Goal: Information Seeking & Learning: Learn about a topic

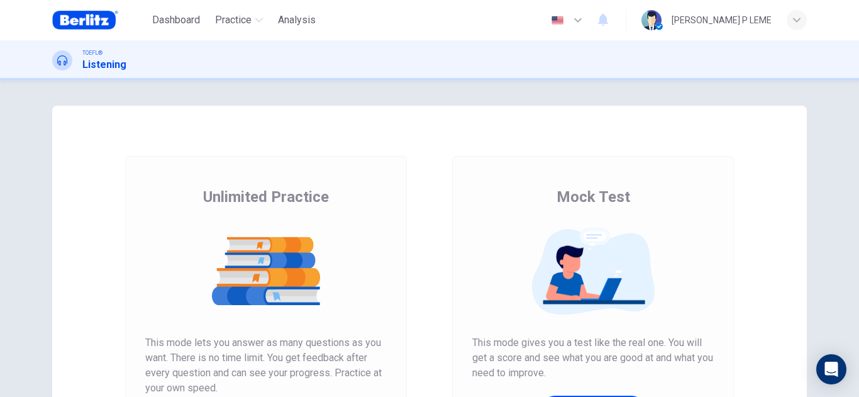
click at [314, 303] on img at bounding box center [265, 271] width 241 height 88
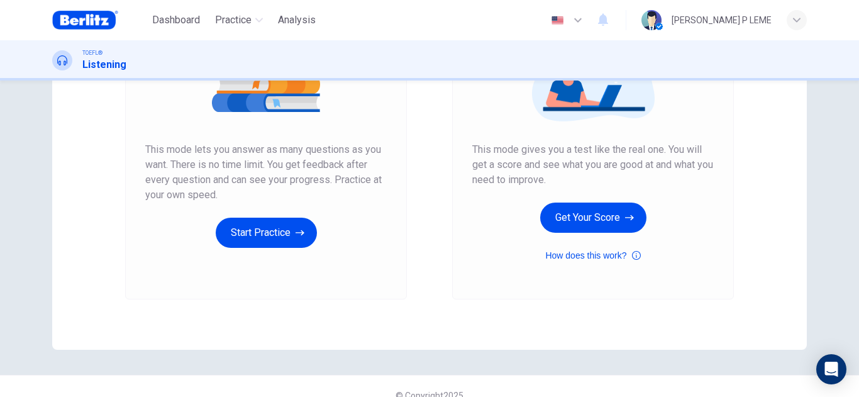
scroll to position [211, 0]
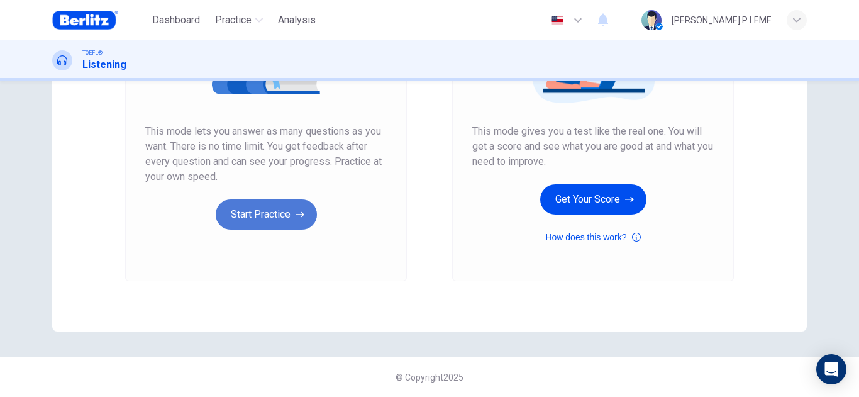
click at [287, 218] on button "Start Practice" at bounding box center [266, 214] width 101 height 30
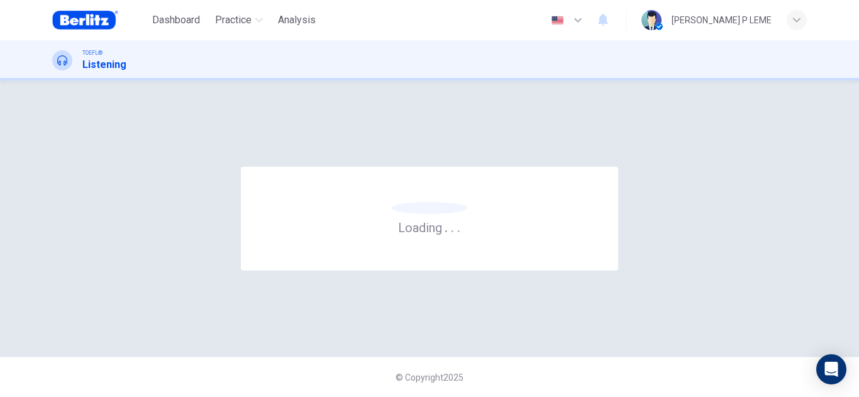
scroll to position [0, 0]
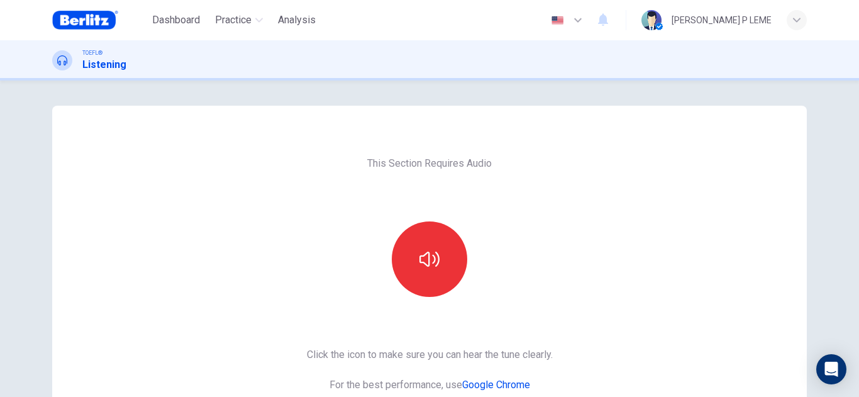
click at [287, 218] on div "This Section Requires Audio Click the icon to make sure you can hear the tune c…" at bounding box center [429, 324] width 755 height 437
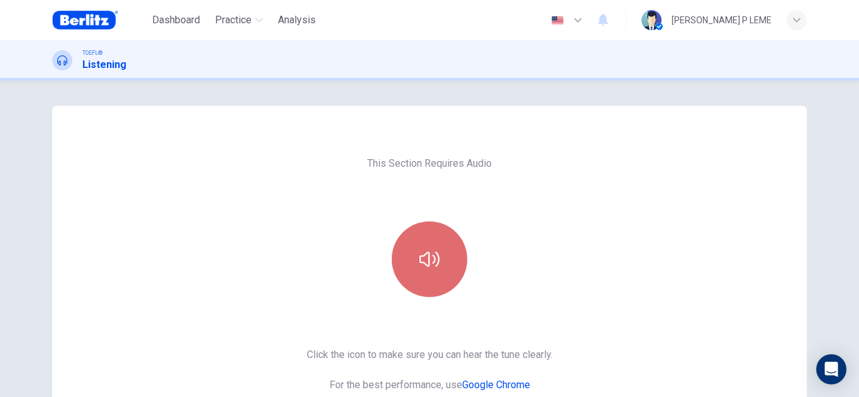
click at [440, 263] on button "button" at bounding box center [429, 258] width 75 height 75
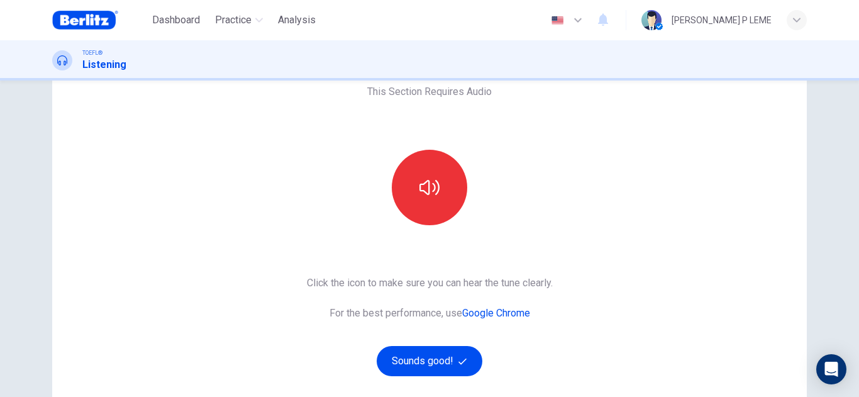
scroll to position [101, 0]
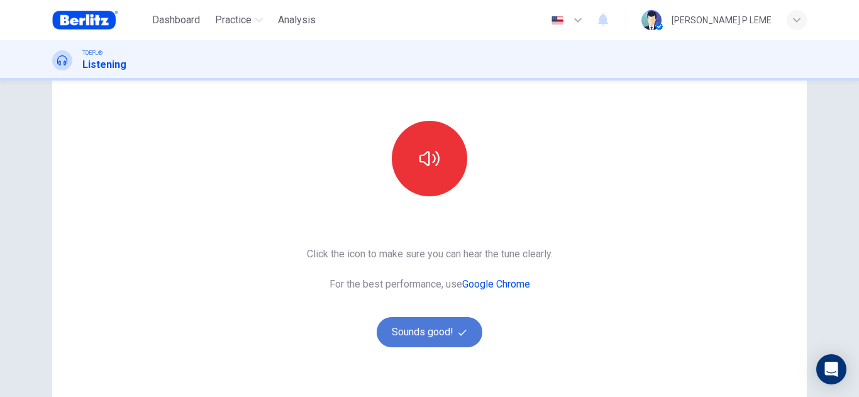
click at [450, 333] on button "Sounds good!" at bounding box center [430, 332] width 106 height 30
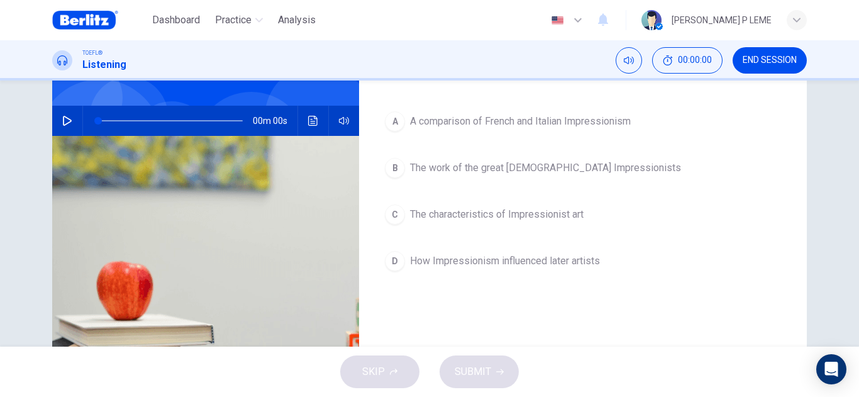
click at [68, 126] on icon "button" at bounding box center [67, 121] width 10 height 10
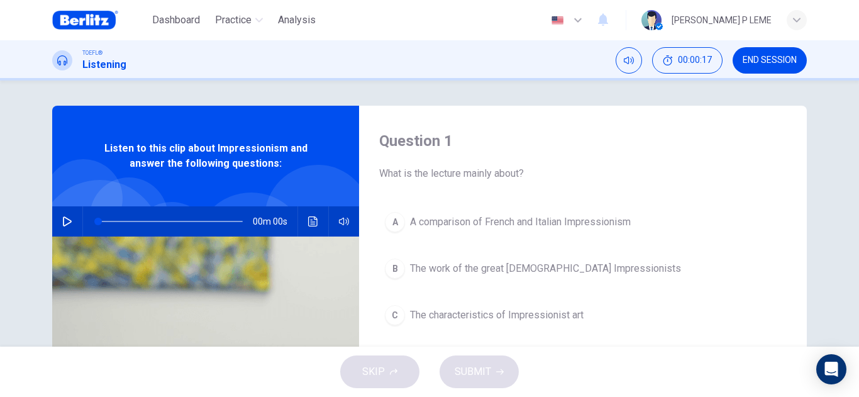
click at [57, 217] on button "button" at bounding box center [67, 221] width 20 height 30
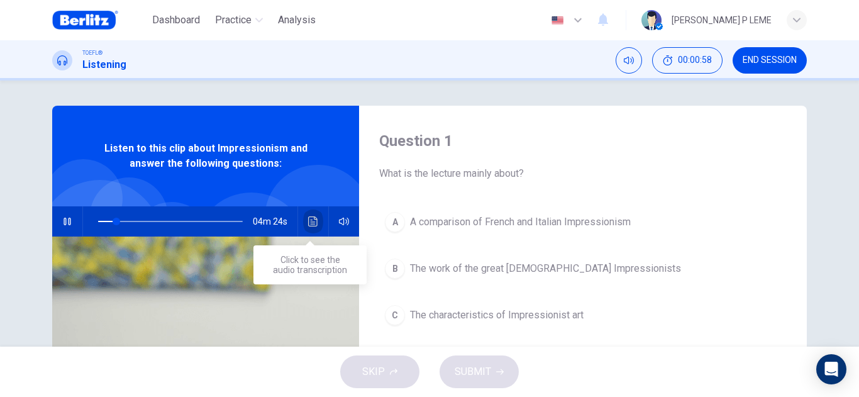
click at [314, 218] on icon "Click to see the audio transcription" at bounding box center [312, 221] width 9 height 10
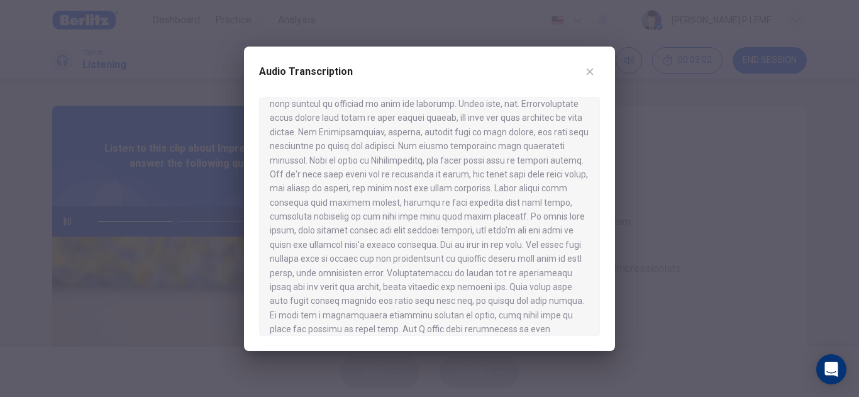
scroll to position [415, 0]
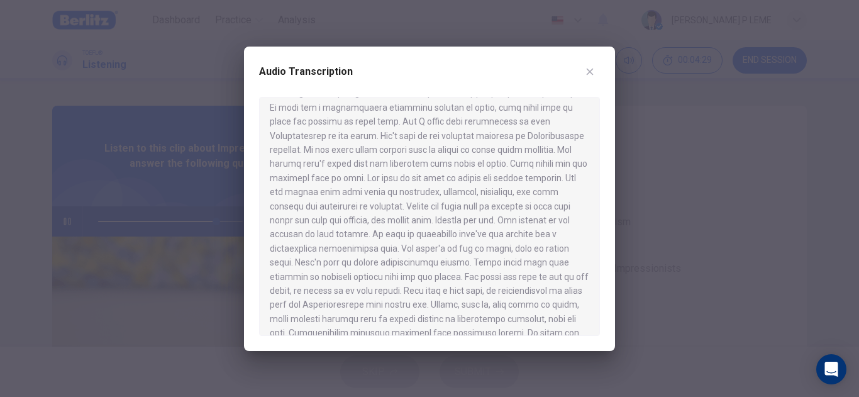
click at [592, 292] on div at bounding box center [429, 216] width 341 height 239
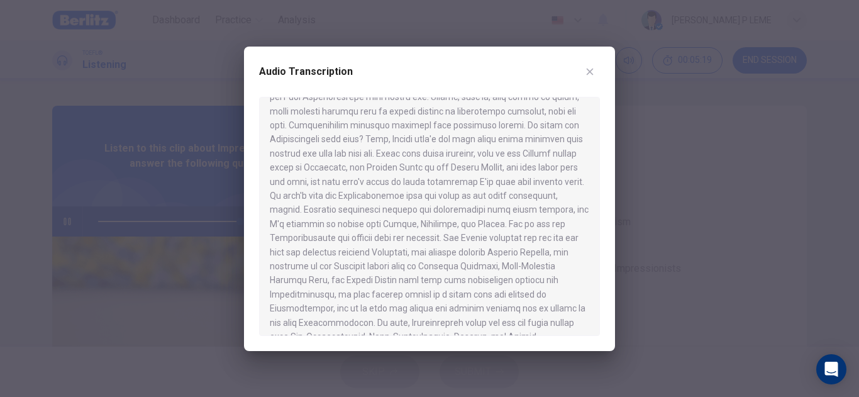
click at [592, 322] on div at bounding box center [429, 216] width 341 height 239
click at [592, 324] on div at bounding box center [429, 216] width 341 height 239
drag, startPoint x: 592, startPoint y: 324, endPoint x: 599, endPoint y: 329, distance: 7.7
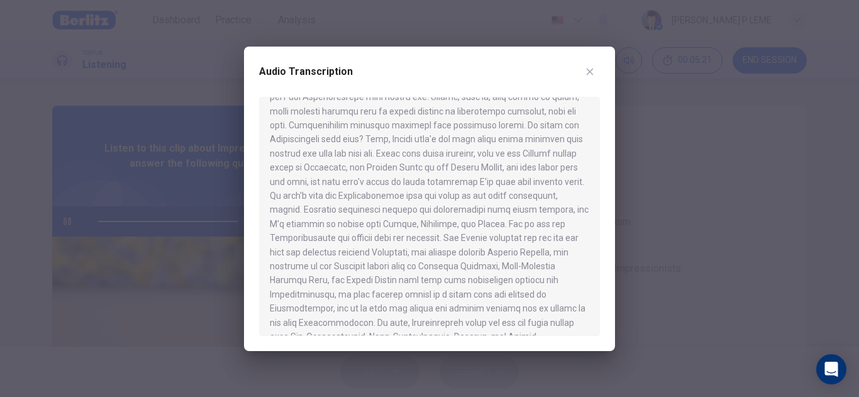
click at [599, 329] on div at bounding box center [429, 216] width 341 height 239
type input "*"
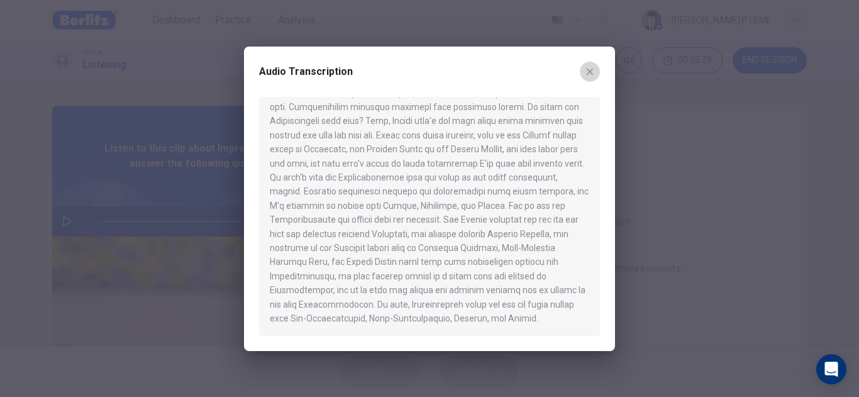
click at [587, 62] on button "button" at bounding box center [590, 72] width 20 height 20
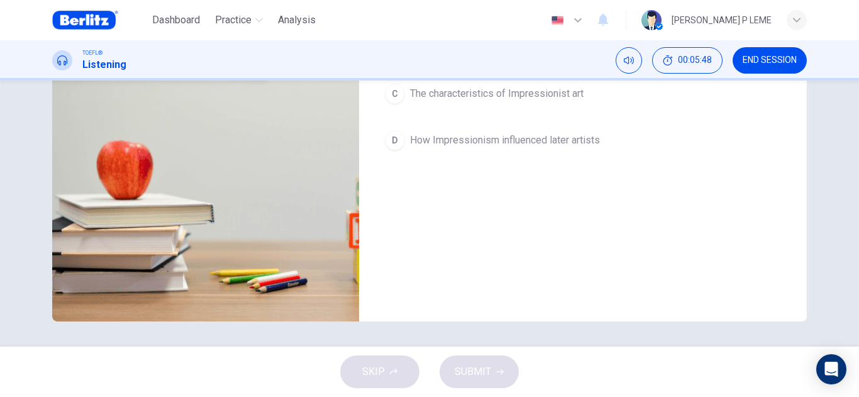
scroll to position [0, 0]
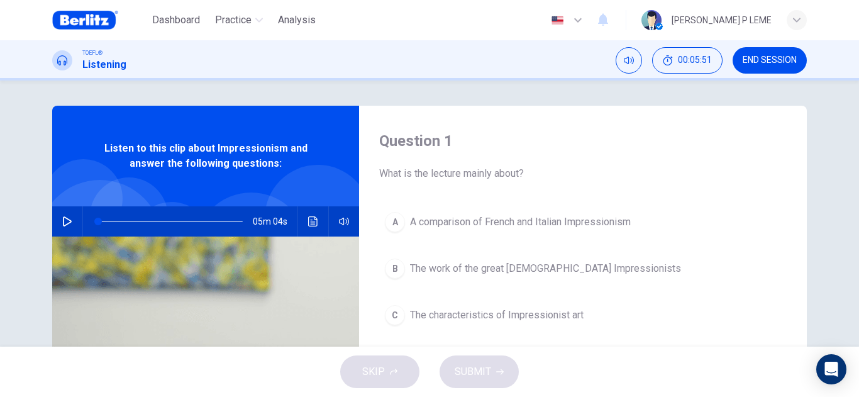
click at [396, 306] on div "C" at bounding box center [395, 315] width 20 height 20
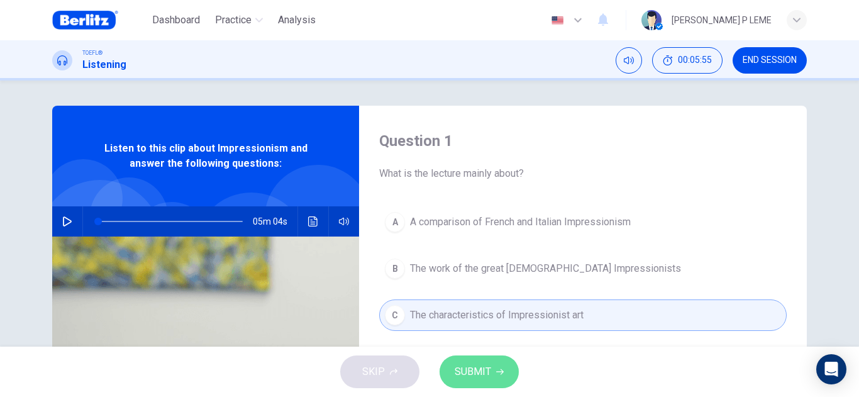
click at [484, 368] on span "SUBMIT" at bounding box center [473, 372] width 36 height 18
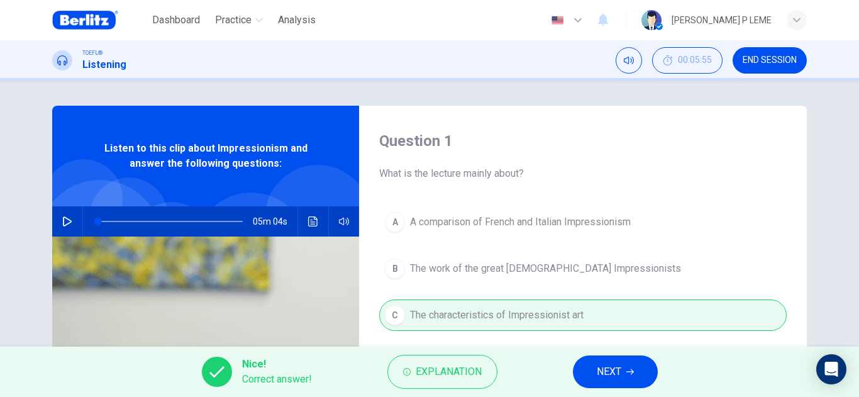
click at [601, 377] on span "NEXT" at bounding box center [609, 372] width 25 height 18
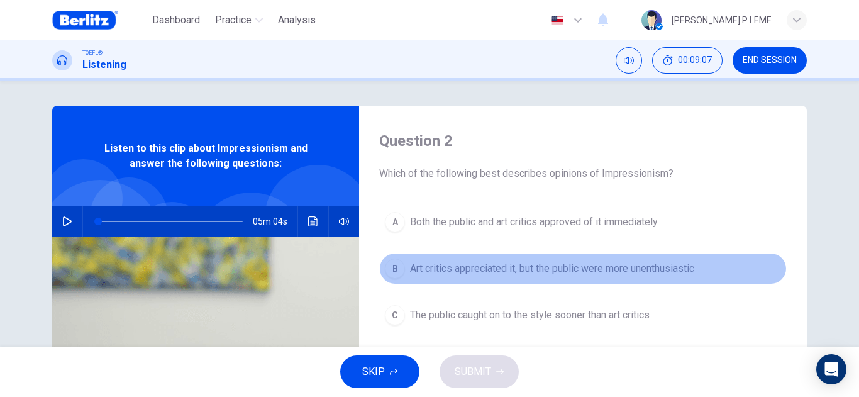
click at [386, 260] on div "B" at bounding box center [395, 268] width 20 height 20
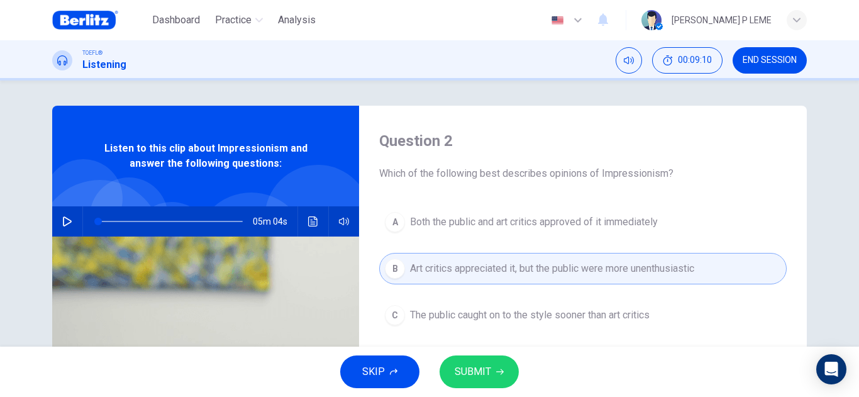
click at [475, 374] on span "SUBMIT" at bounding box center [473, 372] width 36 height 18
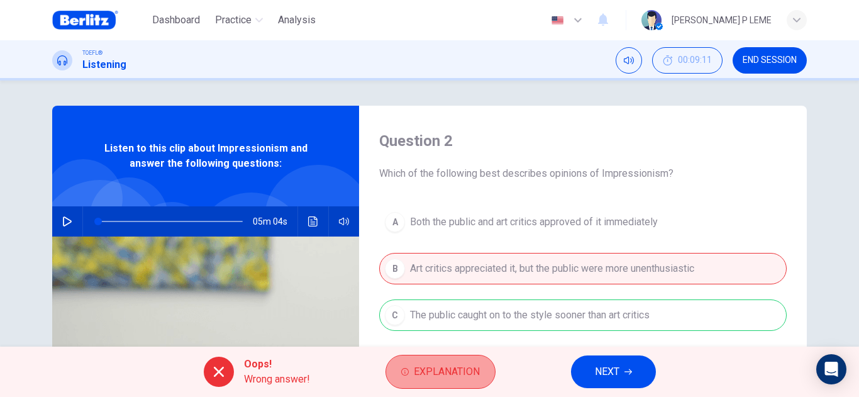
click at [450, 379] on span "Explanation" at bounding box center [447, 372] width 66 height 18
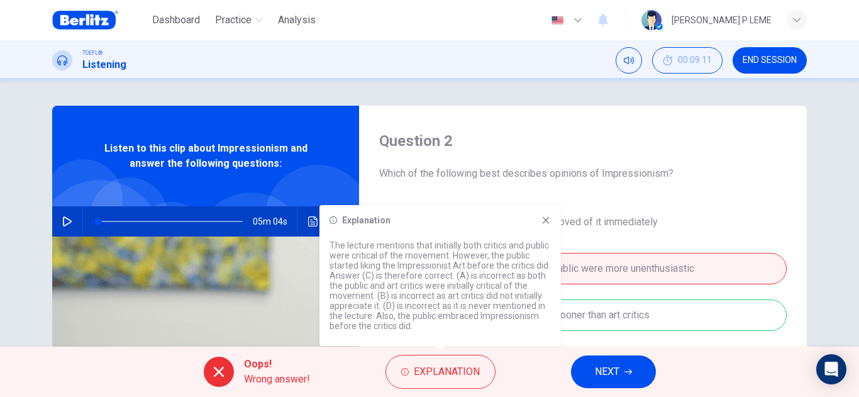
click at [541, 215] on icon at bounding box center [546, 220] width 10 height 10
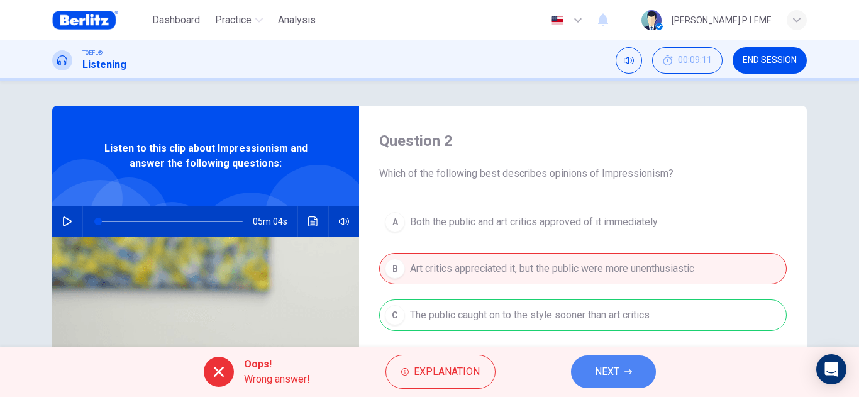
click at [604, 375] on span "NEXT" at bounding box center [607, 372] width 25 height 18
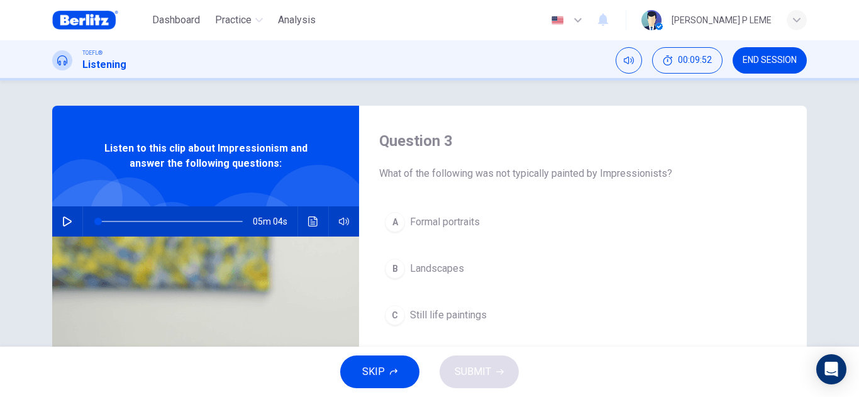
click at [398, 222] on div "A" at bounding box center [395, 222] width 20 height 20
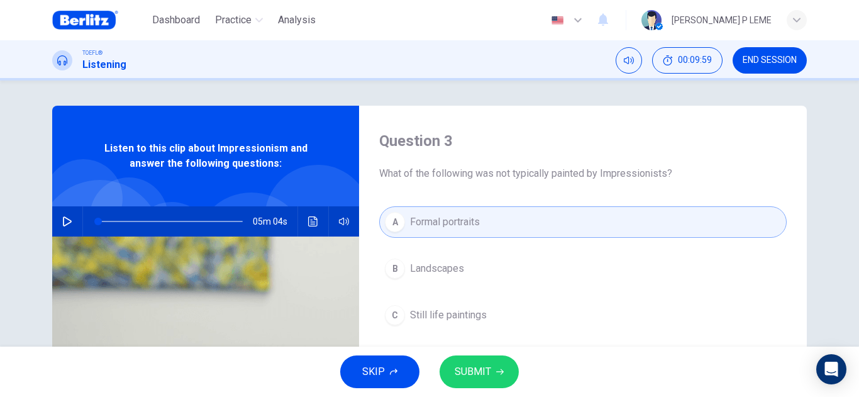
click at [470, 362] on button "SUBMIT" at bounding box center [479, 371] width 79 height 33
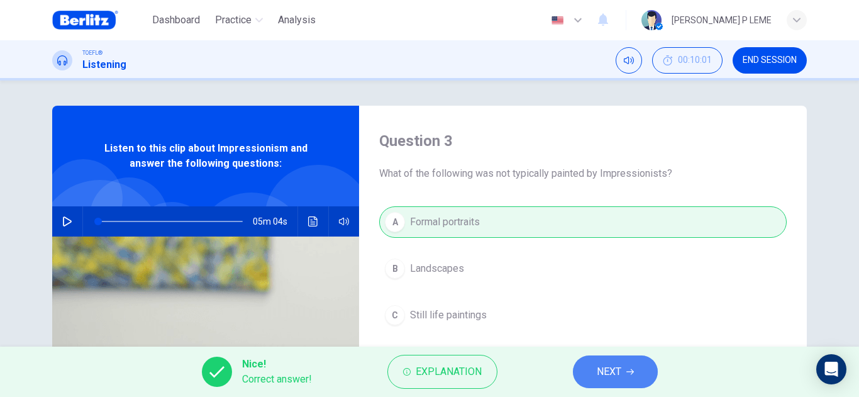
click at [616, 375] on span "NEXT" at bounding box center [609, 372] width 25 height 18
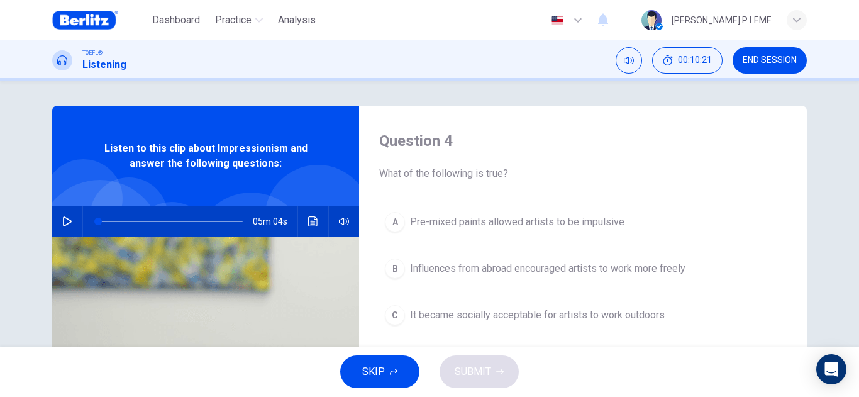
scroll to position [221, 0]
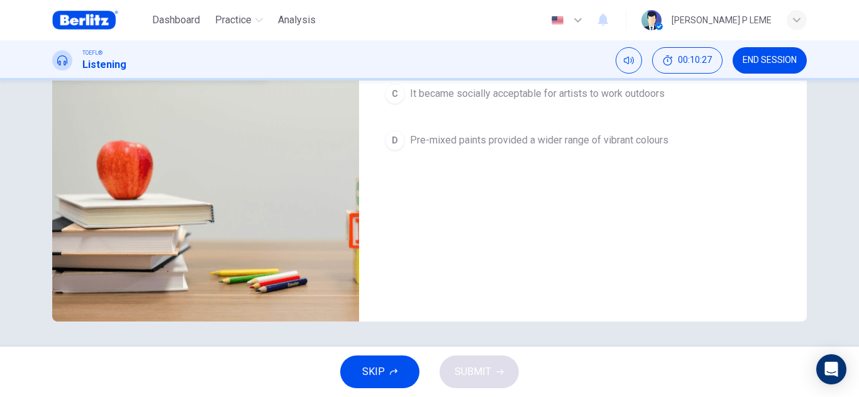
click at [851, 155] on div "Question 4 What of the following is true? A Pre-mixed paints allowed artists to…" at bounding box center [429, 213] width 859 height 266
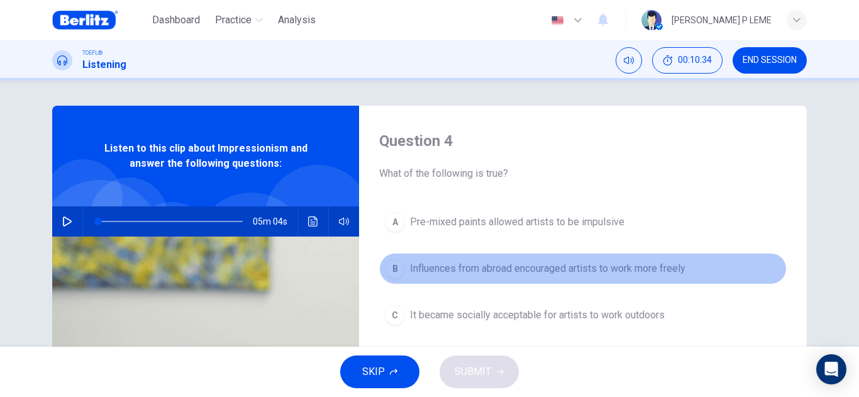
click at [398, 259] on button "B Influences from abroad encouraged artists to work more freely" at bounding box center [583, 268] width 408 height 31
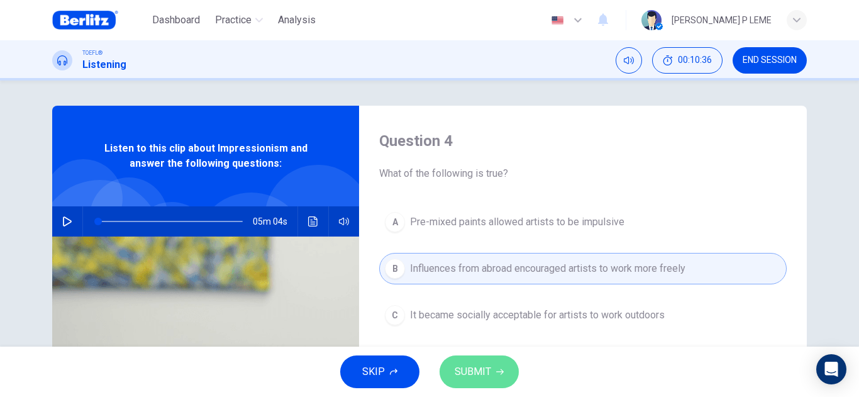
click at [474, 364] on span "SUBMIT" at bounding box center [473, 372] width 36 height 18
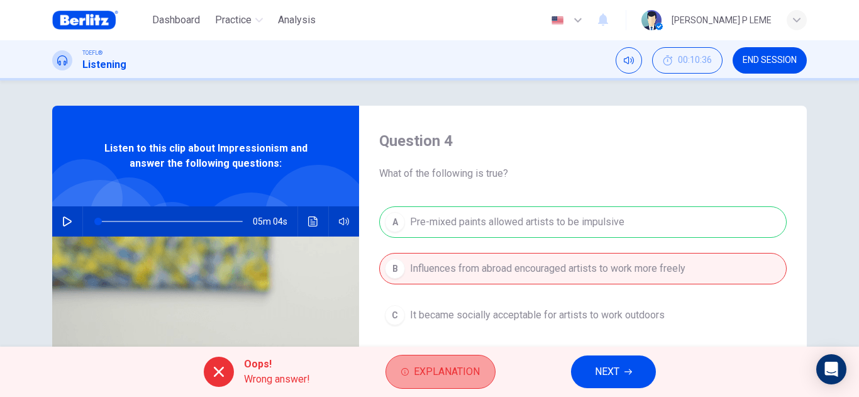
click at [471, 366] on span "Explanation" at bounding box center [447, 372] width 66 height 18
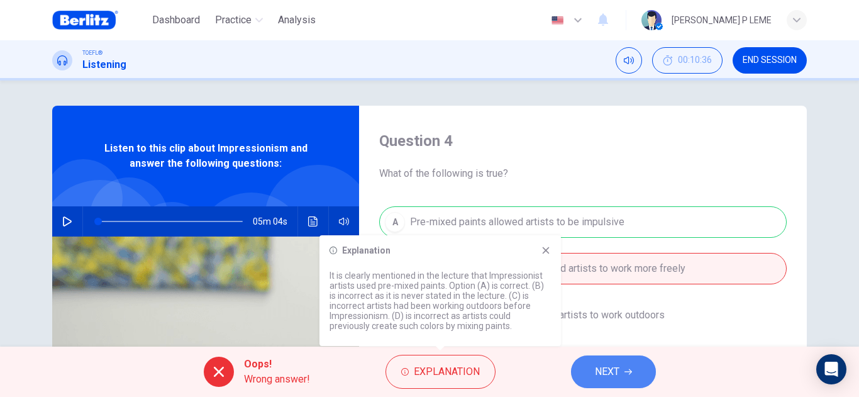
click at [613, 369] on span "NEXT" at bounding box center [607, 372] width 25 height 18
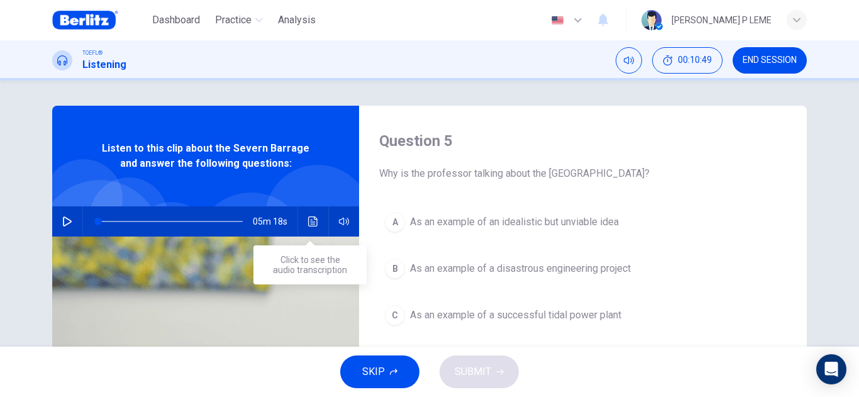
click at [308, 219] on icon "Click to see the audio transcription" at bounding box center [313, 221] width 10 height 10
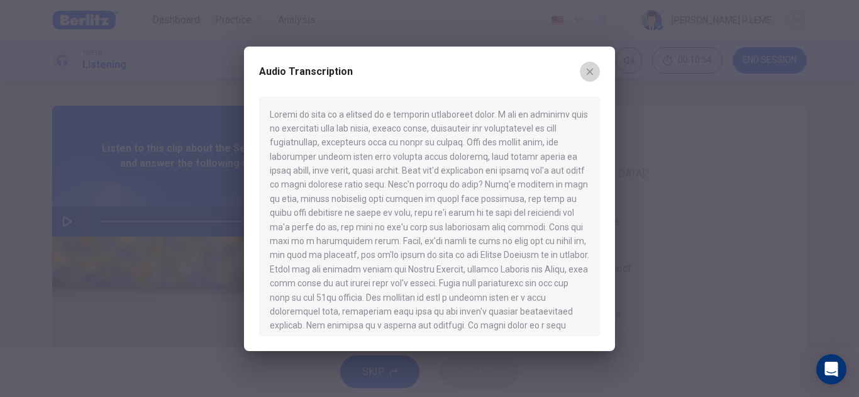
click at [589, 74] on icon "button" at bounding box center [590, 72] width 10 height 10
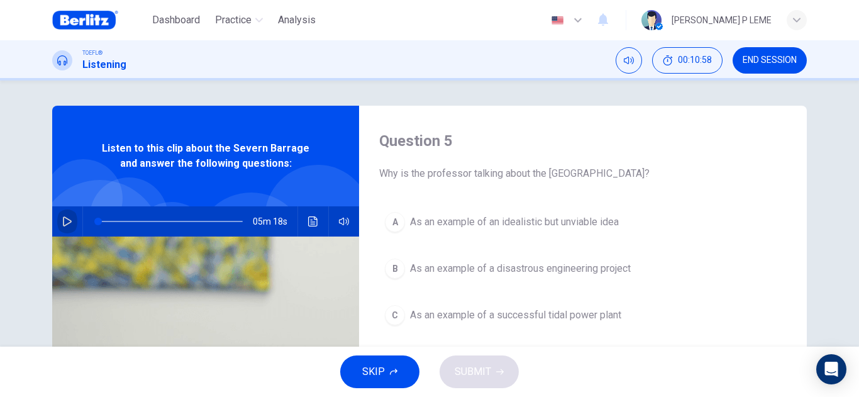
click at [63, 223] on icon "button" at bounding box center [67, 221] width 9 height 10
click at [304, 219] on button "Click to see the audio transcription" at bounding box center [313, 221] width 20 height 30
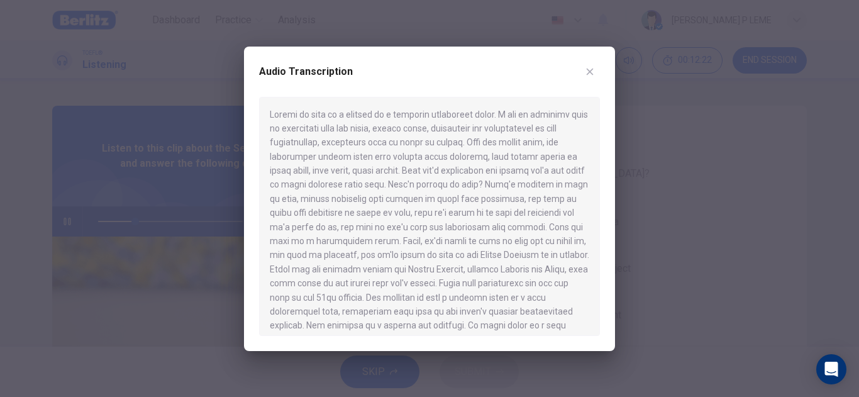
click at [592, 226] on div at bounding box center [429, 216] width 341 height 239
drag, startPoint x: 592, startPoint y: 183, endPoint x: 593, endPoint y: 204, distance: 20.8
click at [592, 204] on div at bounding box center [429, 216] width 341 height 239
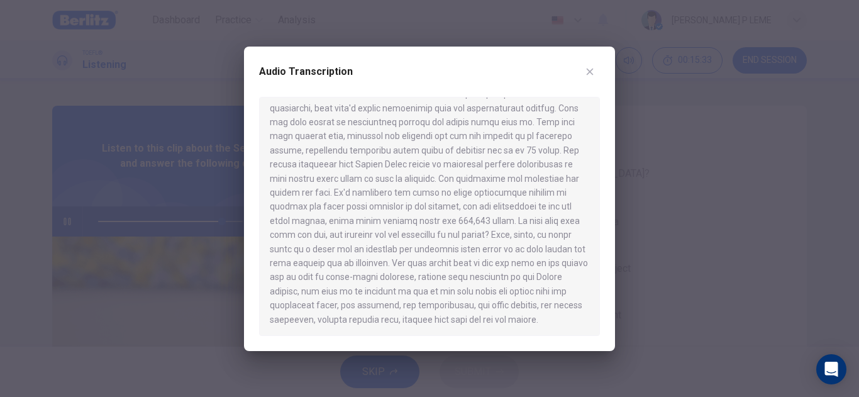
scroll to position [697, 0]
click at [591, 72] on icon "button" at bounding box center [590, 71] width 7 height 7
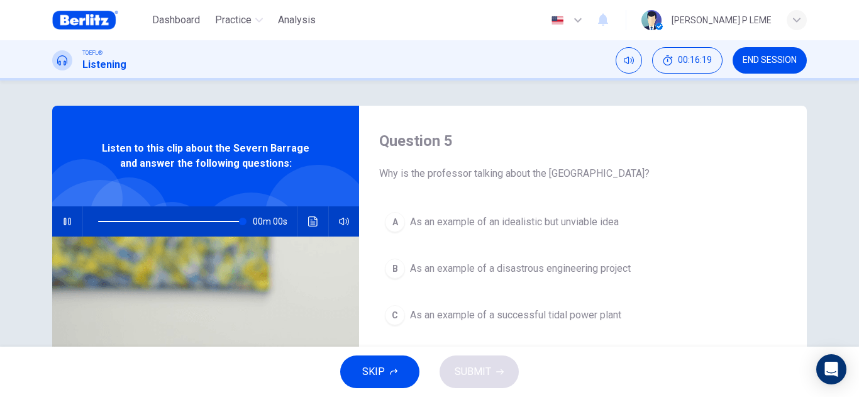
type input "*"
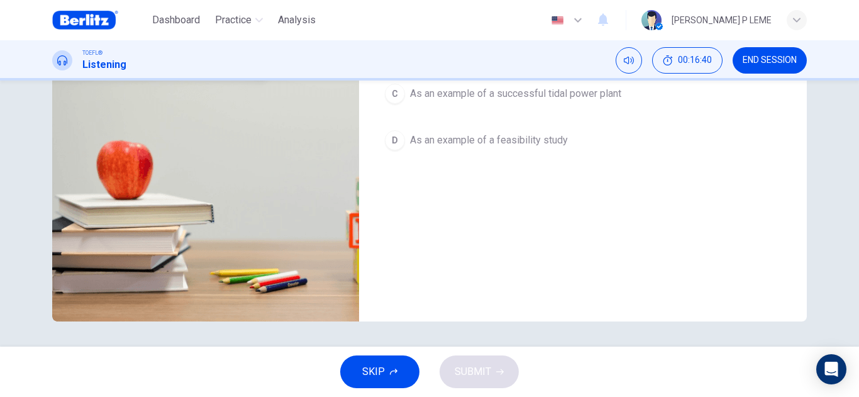
scroll to position [0, 0]
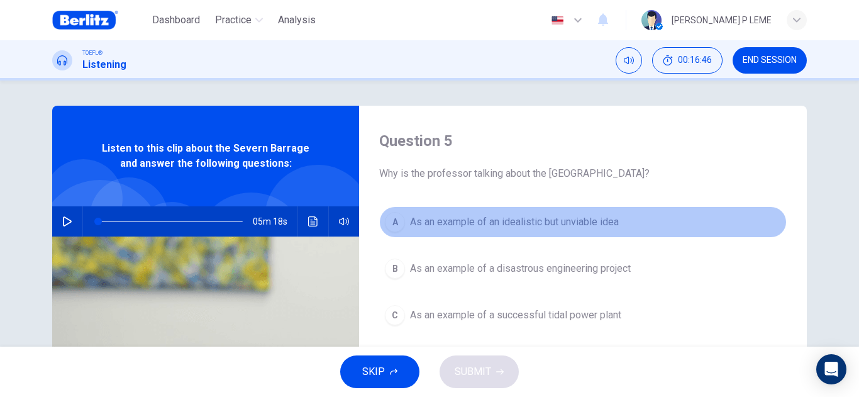
click at [387, 217] on div "A" at bounding box center [395, 222] width 20 height 20
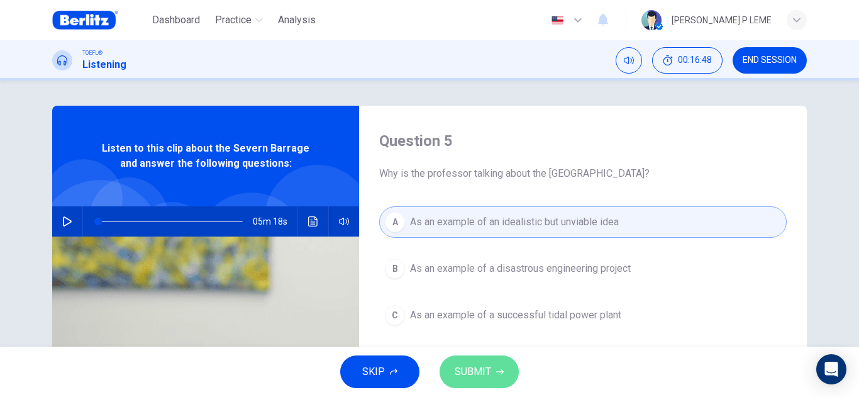
click at [485, 369] on span "SUBMIT" at bounding box center [473, 372] width 36 height 18
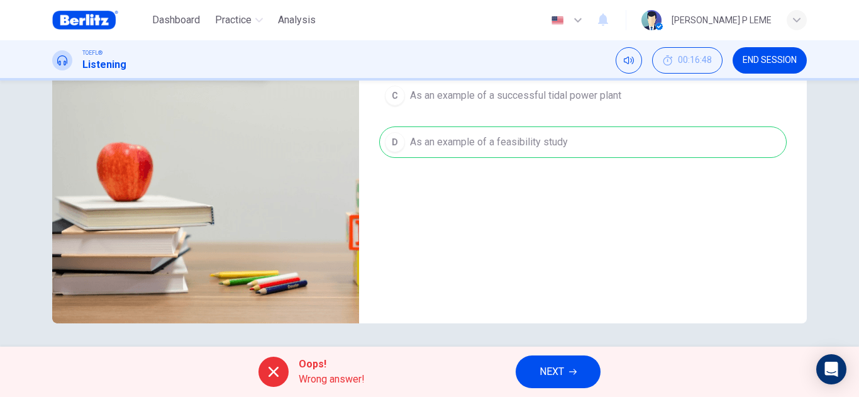
scroll to position [221, 0]
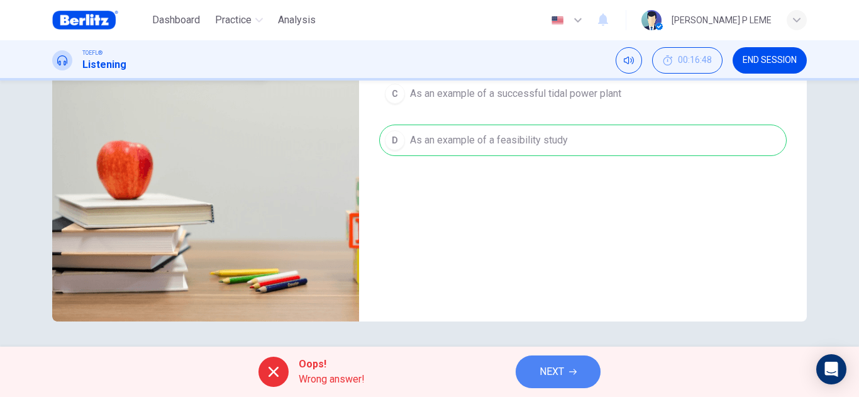
click at [574, 360] on button "NEXT" at bounding box center [558, 371] width 85 height 33
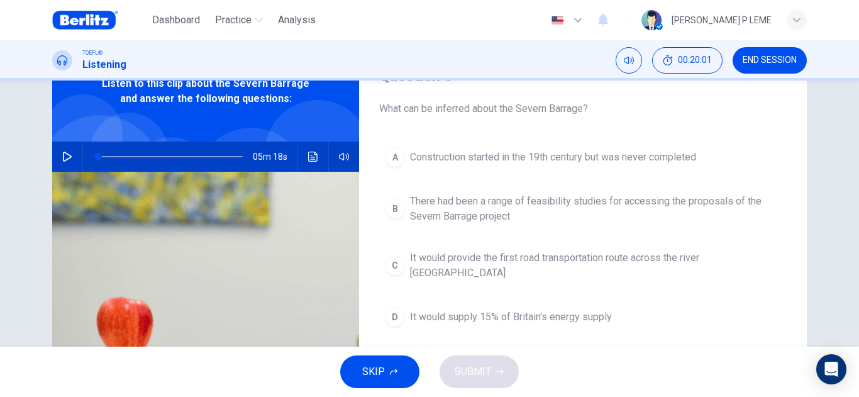
scroll to position [63, 0]
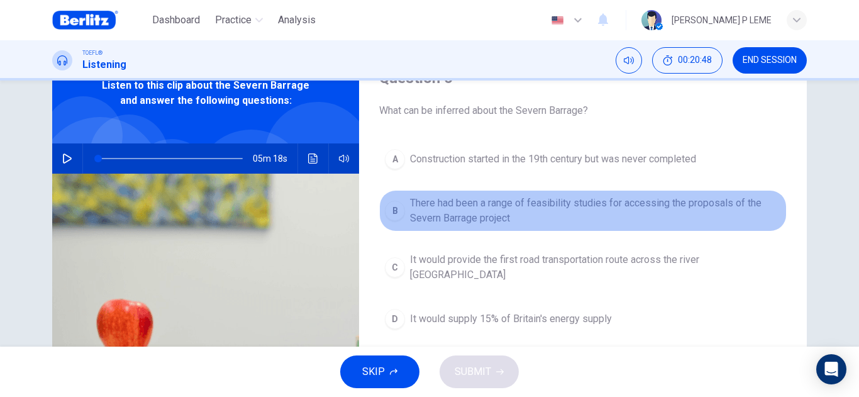
drag, startPoint x: 527, startPoint y: 195, endPoint x: 542, endPoint y: 213, distance: 23.7
click at [558, 202] on button "B There had been a range of feasibility studies for accessing the proposals of …" at bounding box center [583, 211] width 408 height 42
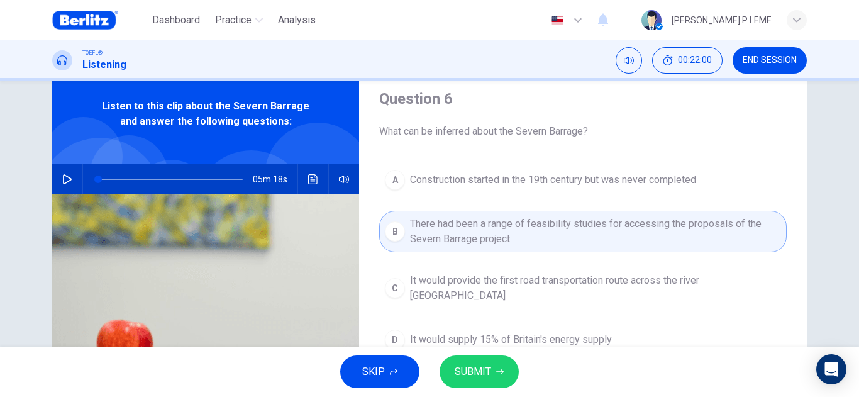
scroll to position [126, 0]
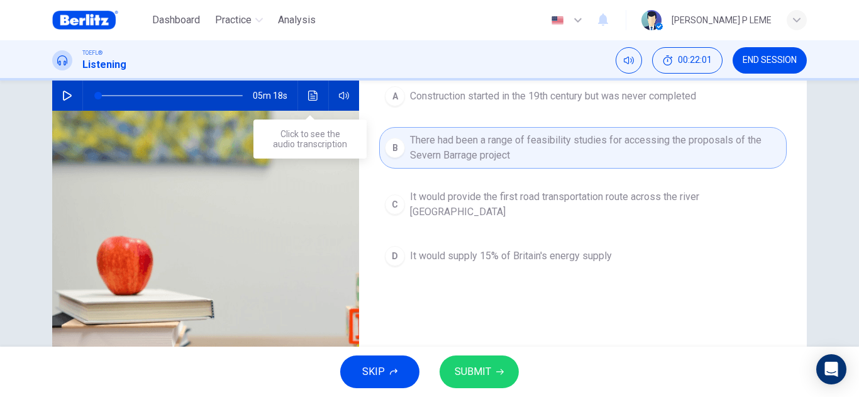
click at [311, 99] on icon "Click to see the audio transcription" at bounding box center [313, 96] width 10 height 10
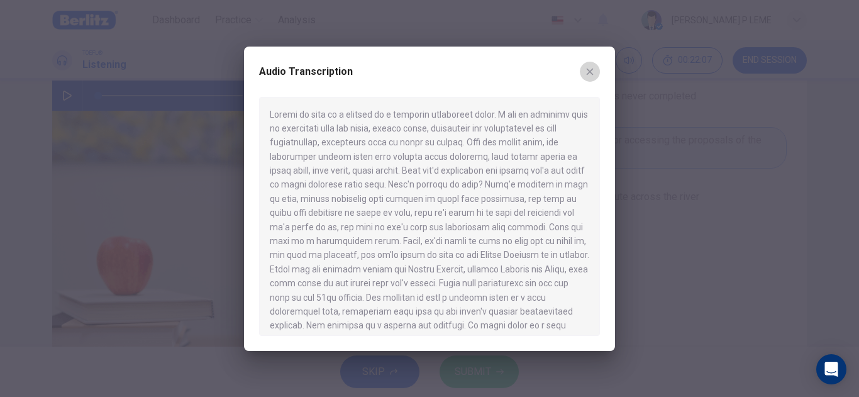
click at [585, 71] on icon "button" at bounding box center [590, 72] width 10 height 10
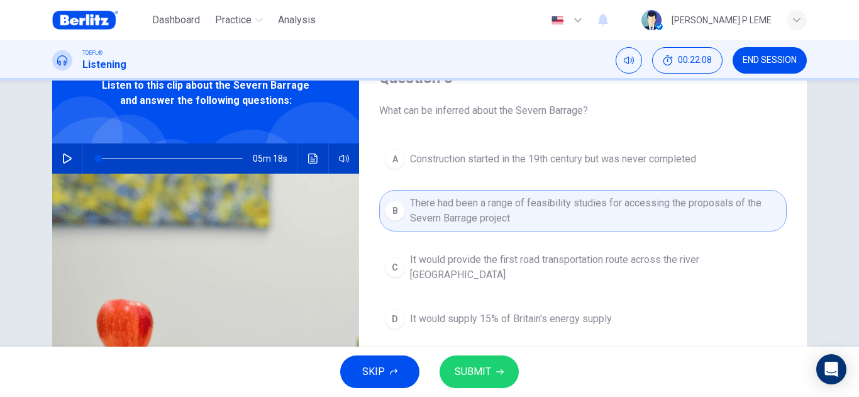
scroll to position [0, 0]
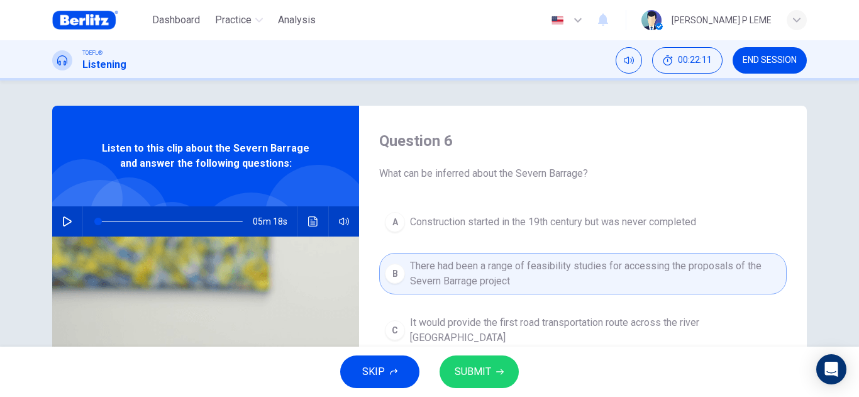
click at [299, 223] on div "05m 18s" at bounding box center [205, 221] width 307 height 30
click at [311, 223] on icon "Click to see the audio transcription" at bounding box center [313, 221] width 10 height 10
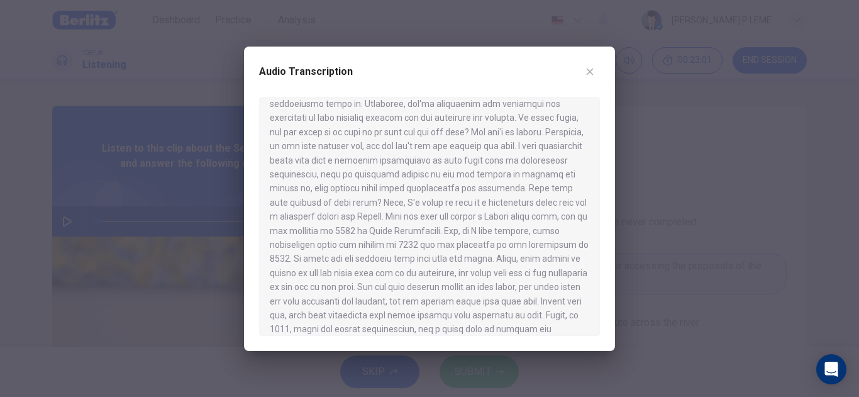
scroll to position [257, 0]
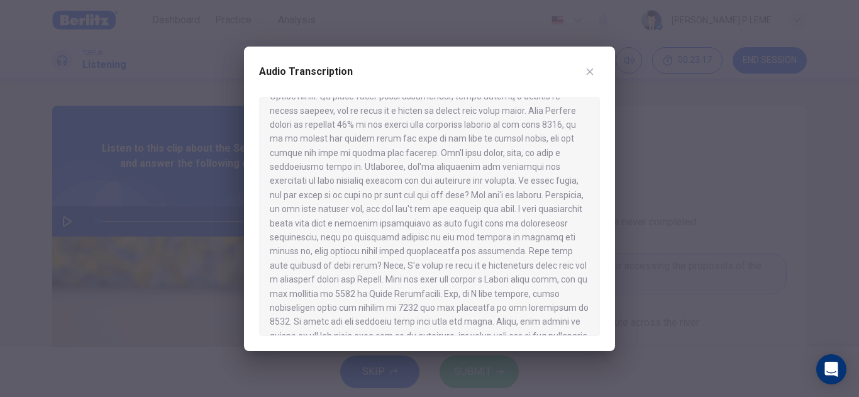
click at [594, 67] on icon "button" at bounding box center [590, 72] width 10 height 10
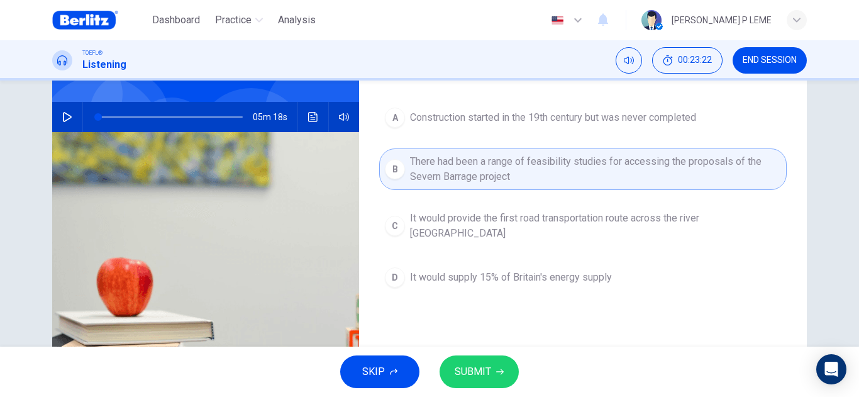
scroll to position [126, 0]
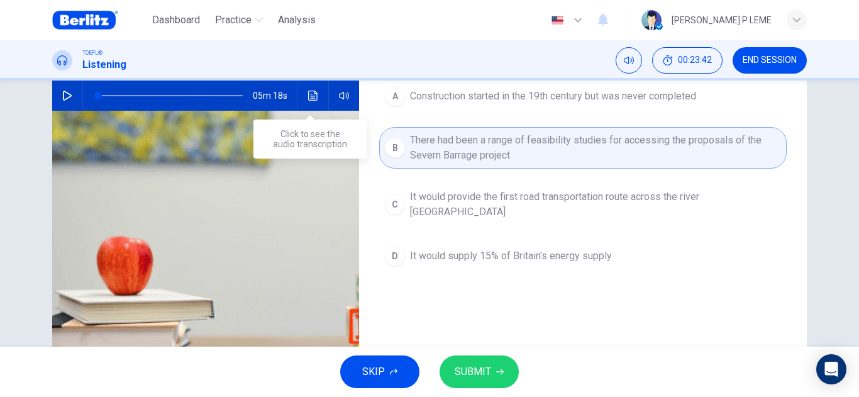
click at [304, 101] on button "Click to see the audio transcription" at bounding box center [313, 95] width 20 height 30
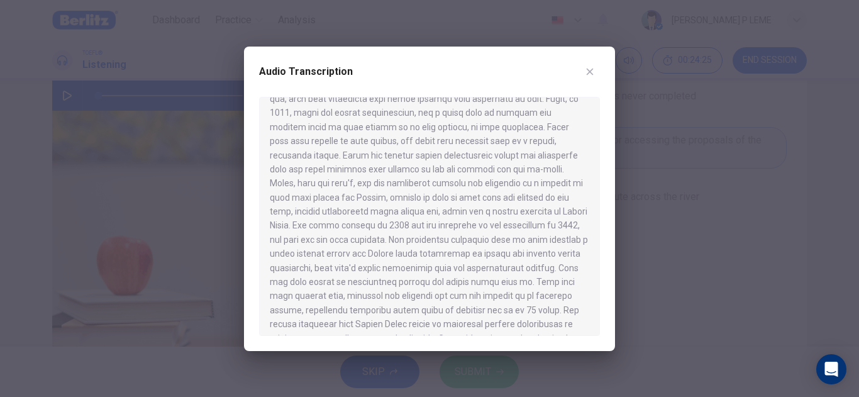
scroll to position [692, 0]
click at [593, 72] on icon "button" at bounding box center [590, 72] width 10 height 10
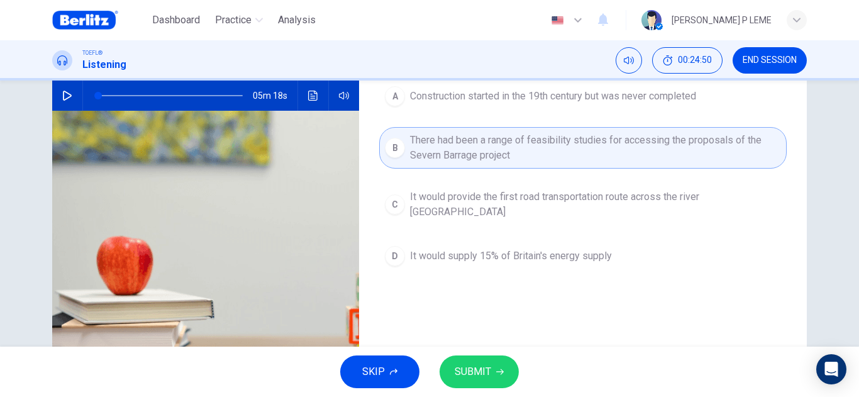
scroll to position [0, 0]
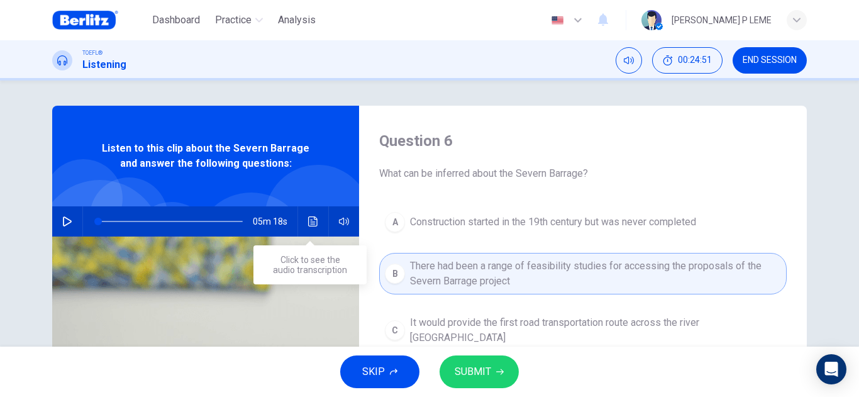
click at [308, 224] on icon "Click to see the audio transcription" at bounding box center [312, 221] width 9 height 10
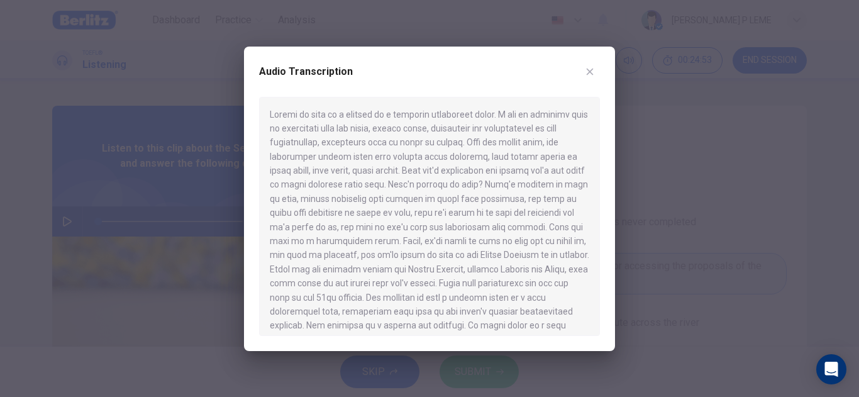
click at [596, 79] on div "Audio Transcription" at bounding box center [429, 79] width 341 height 35
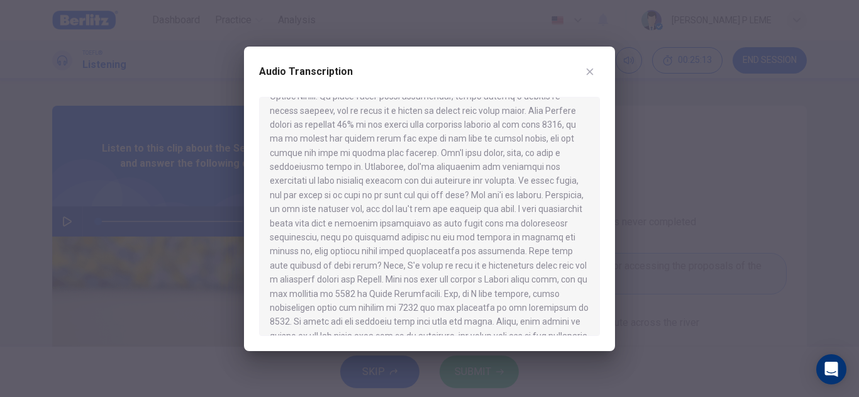
scroll to position [194, 0]
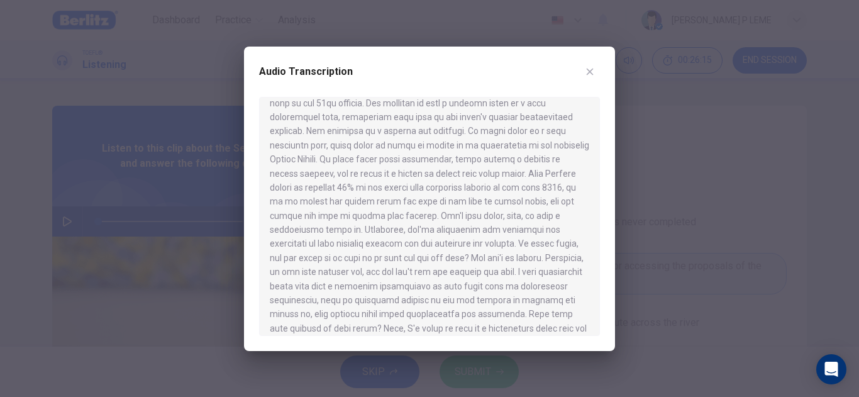
click at [587, 75] on icon "button" at bounding box center [590, 72] width 10 height 10
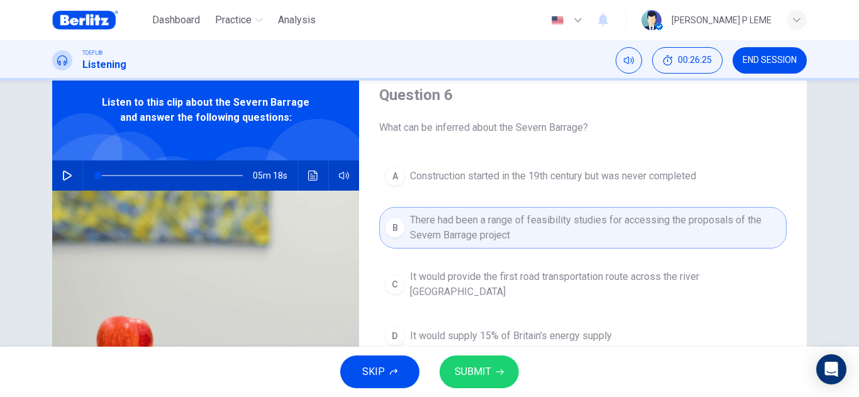
scroll to position [33, 0]
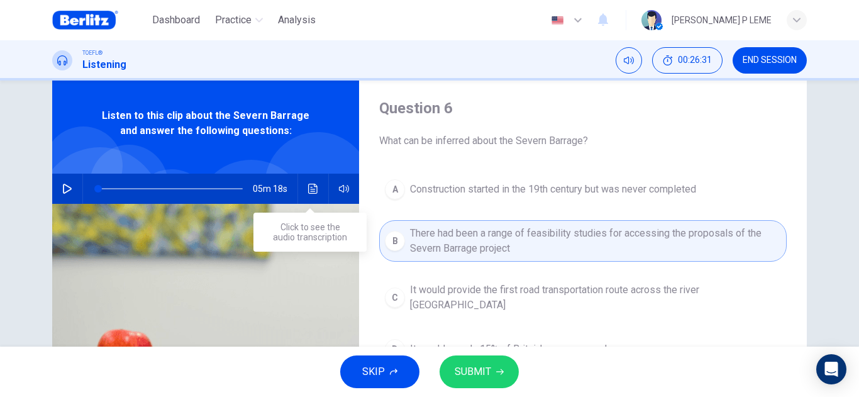
click at [309, 194] on button "Click to see the audio transcription" at bounding box center [313, 189] width 20 height 30
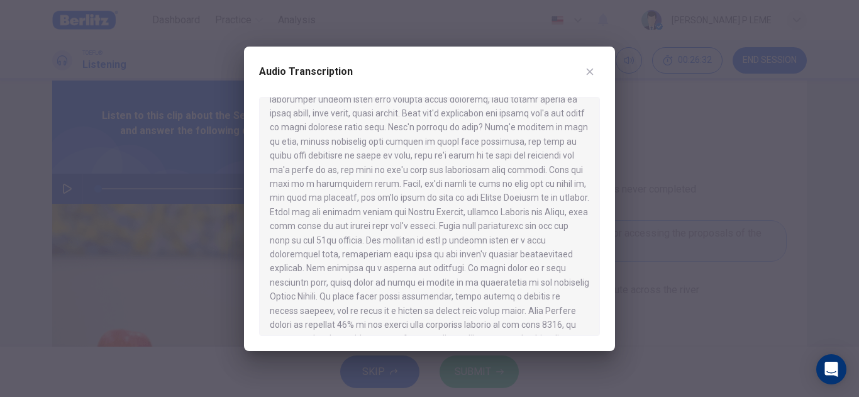
scroll to position [63, 0]
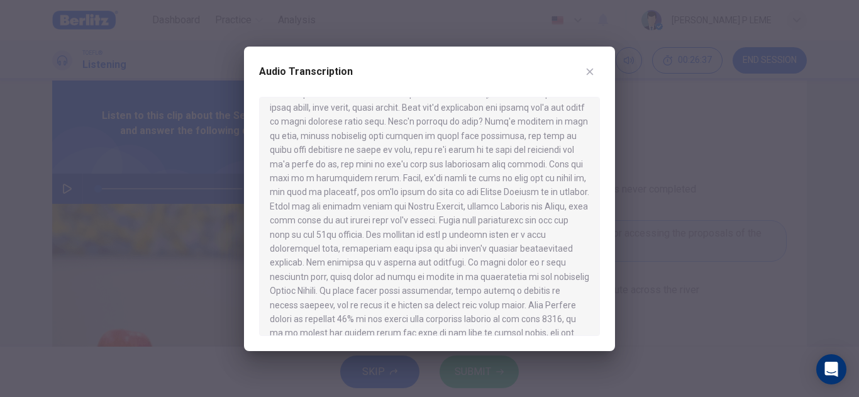
click at [609, 65] on div "Audio Transcription" at bounding box center [429, 199] width 371 height 304
click at [591, 72] on icon "button" at bounding box center [590, 72] width 10 height 10
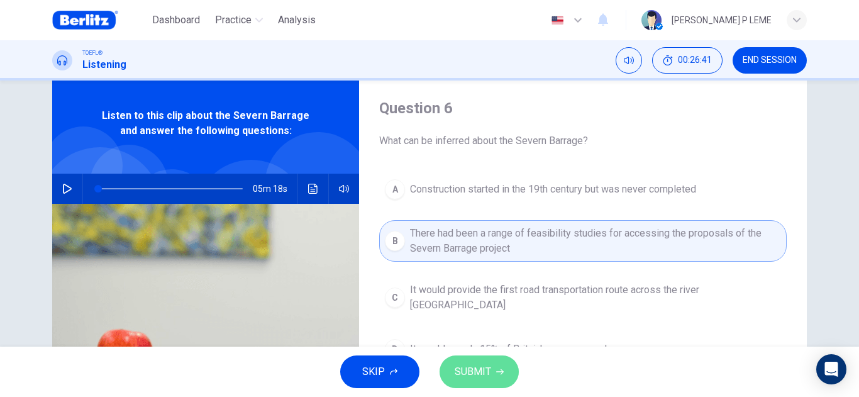
click at [490, 377] on button "SUBMIT" at bounding box center [479, 371] width 79 height 33
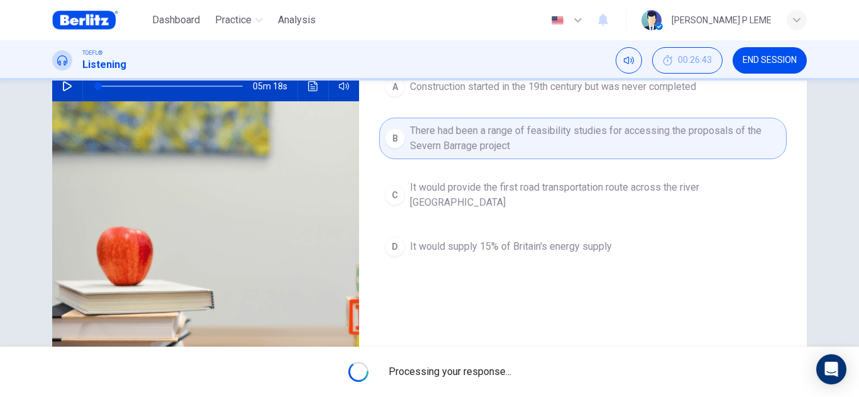
scroll to position [158, 0]
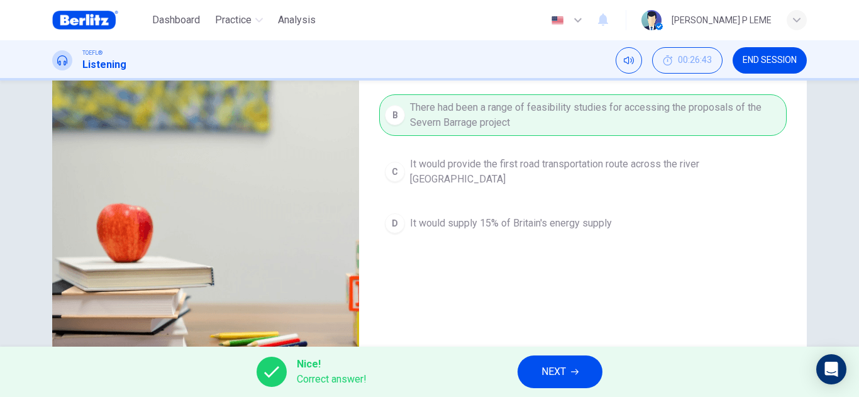
click at [584, 370] on button "NEXT" at bounding box center [560, 371] width 85 height 33
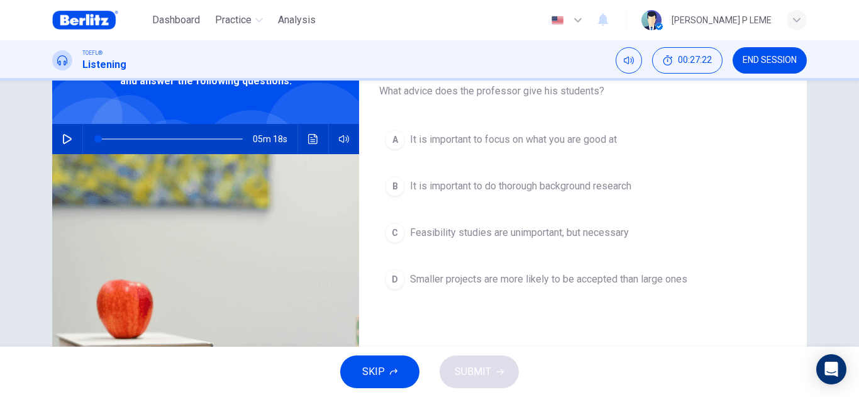
scroll to position [126, 0]
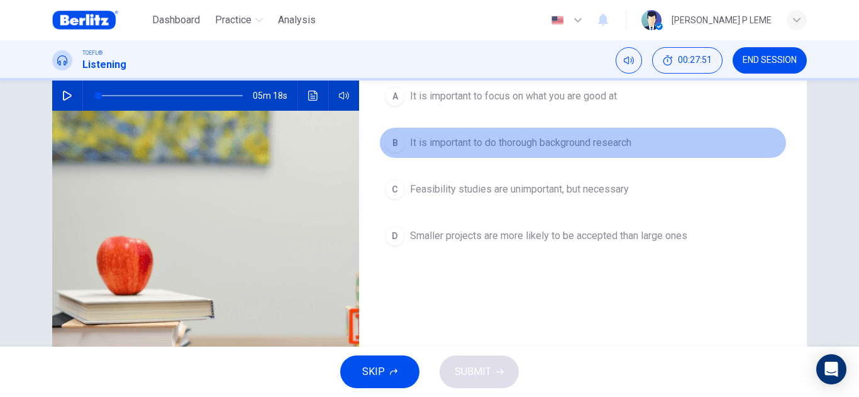
click at [392, 141] on div "B" at bounding box center [395, 143] width 20 height 20
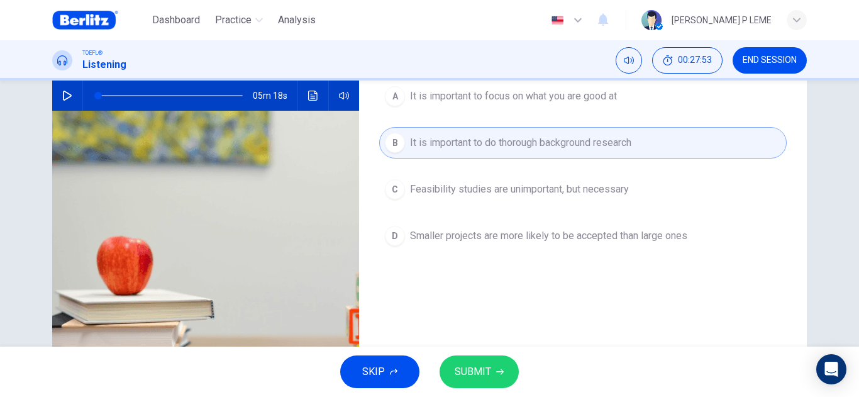
click at [474, 367] on span "SUBMIT" at bounding box center [473, 372] width 36 height 18
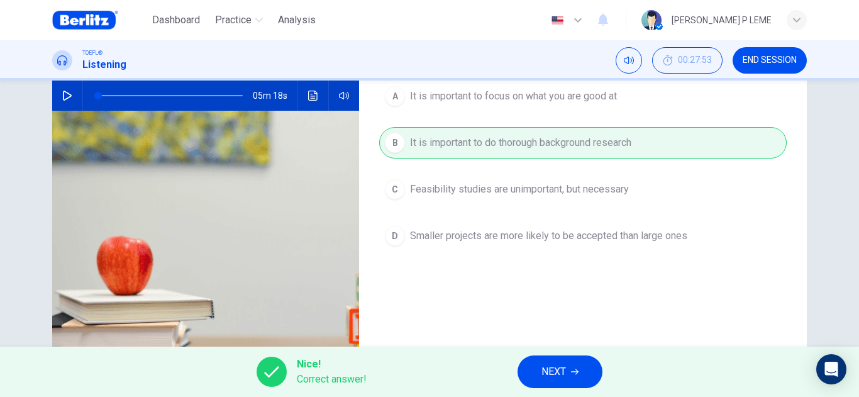
click at [544, 369] on span "NEXT" at bounding box center [553, 372] width 25 height 18
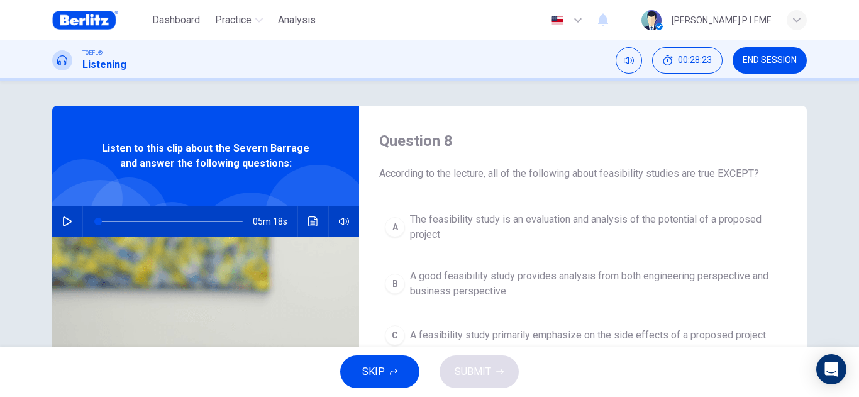
scroll to position [63, 0]
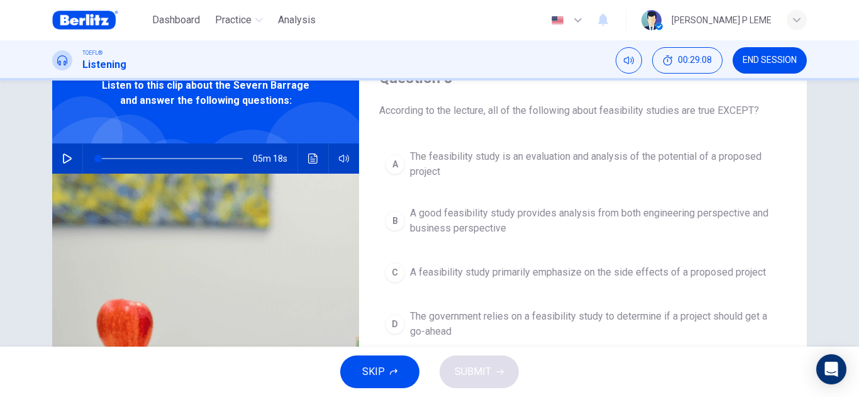
drag, startPoint x: 602, startPoint y: 108, endPoint x: 636, endPoint y: 115, distance: 34.7
click at [636, 115] on span "According to the lecture, all of the following about feasibility studies are tr…" at bounding box center [583, 110] width 408 height 15
click at [398, 268] on div "C" at bounding box center [395, 272] width 20 height 20
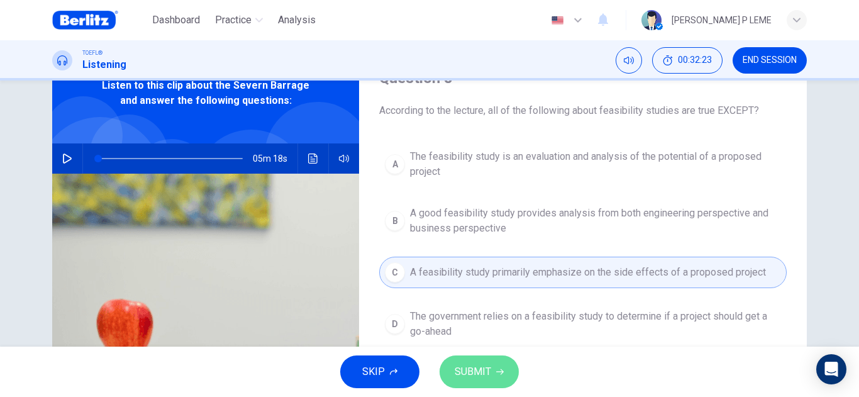
click at [482, 367] on span "SUBMIT" at bounding box center [473, 372] width 36 height 18
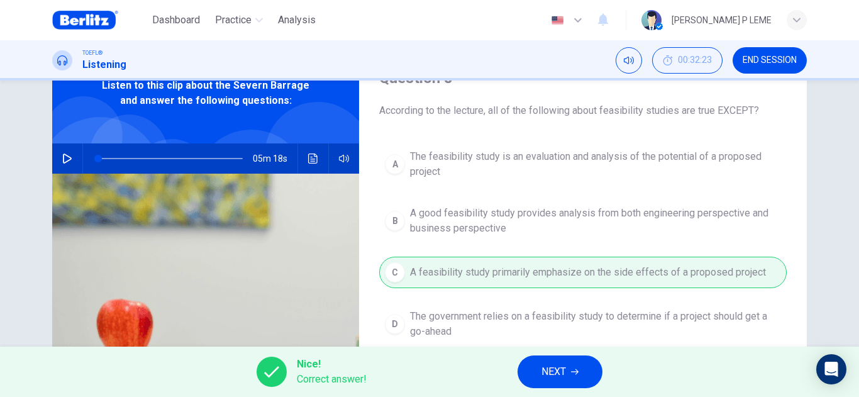
click at [555, 369] on span "NEXT" at bounding box center [553, 372] width 25 height 18
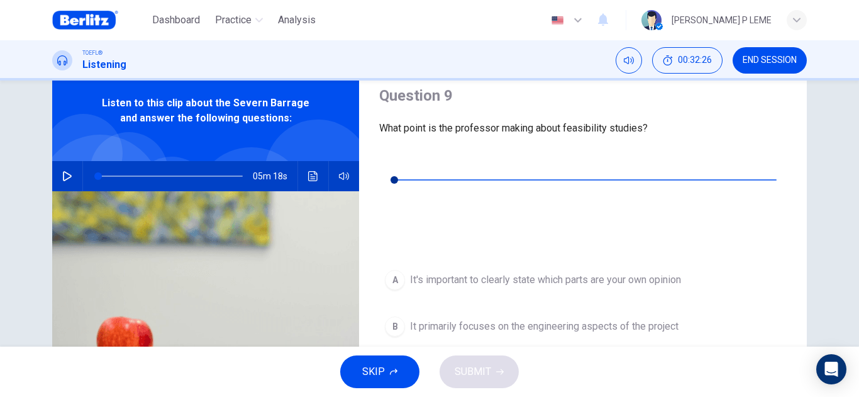
scroll to position [0, 0]
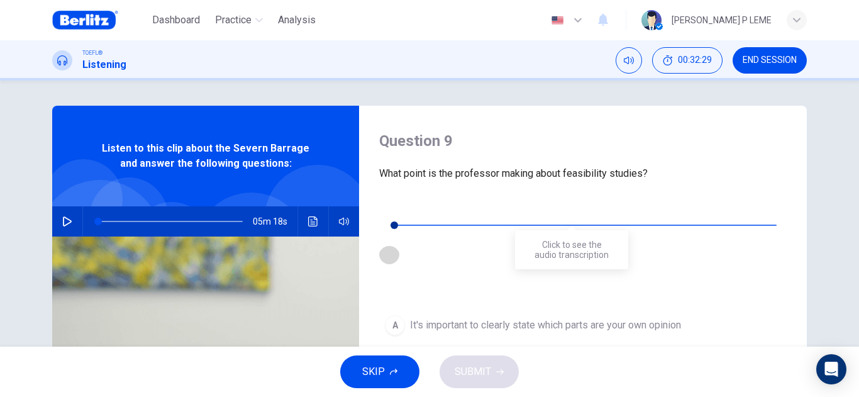
click at [394, 249] on icon "Click to see the audio transcription" at bounding box center [389, 254] width 10 height 10
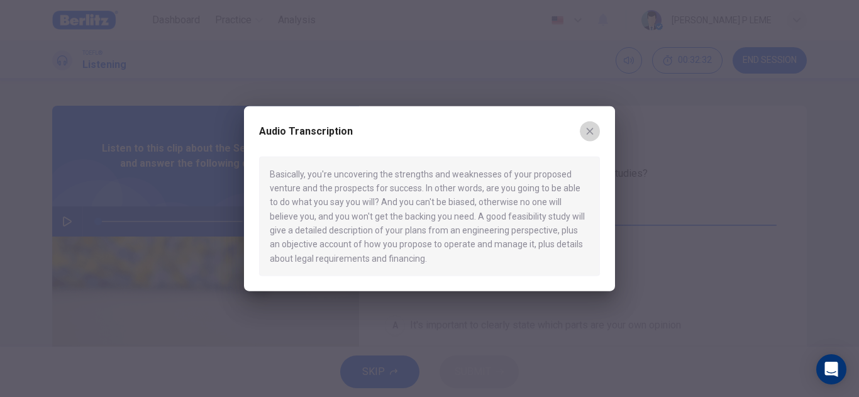
click at [582, 126] on button "button" at bounding box center [590, 131] width 20 height 20
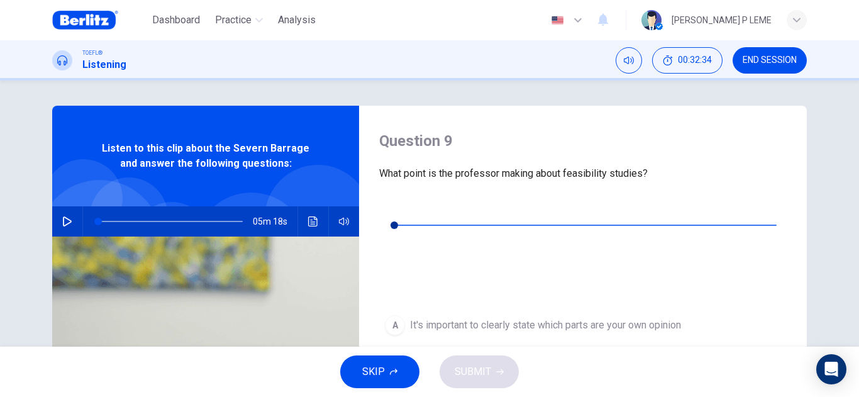
click at [387, 206] on icon "button" at bounding box center [389, 206] width 9 height 10
click at [399, 264] on button "button" at bounding box center [389, 274] width 20 height 20
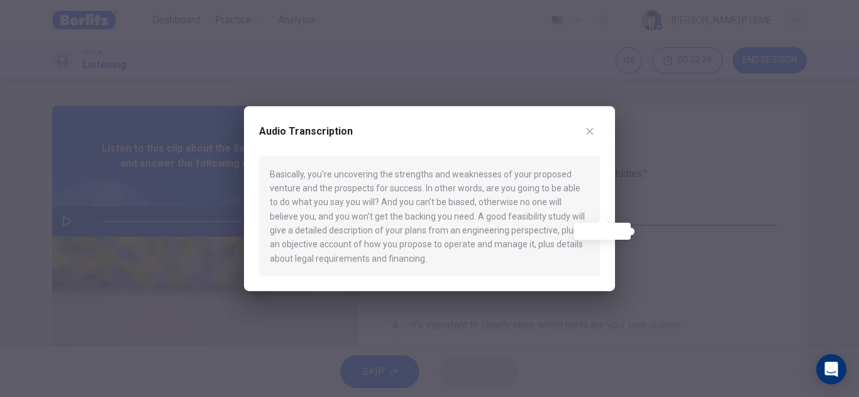
click at [656, 202] on div at bounding box center [429, 198] width 859 height 397
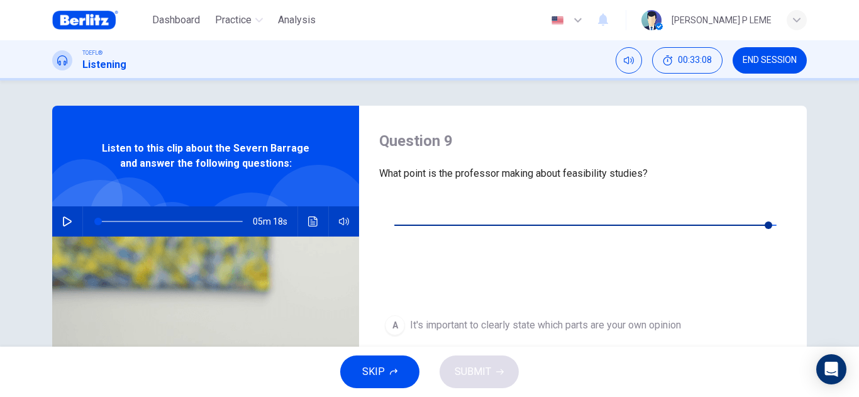
type input "*"
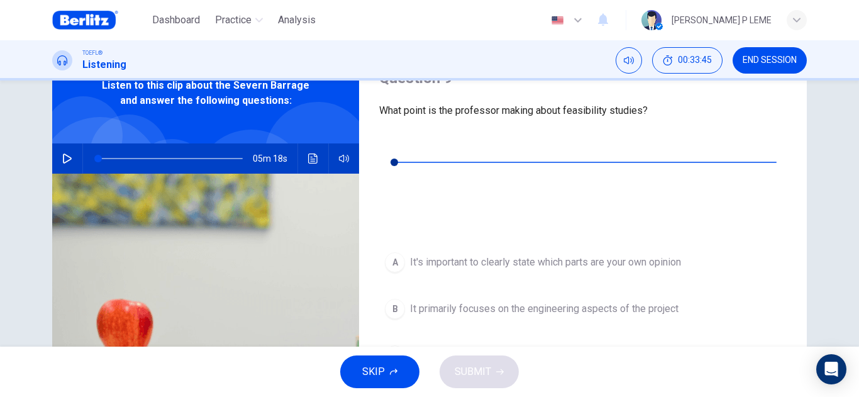
scroll to position [126, 0]
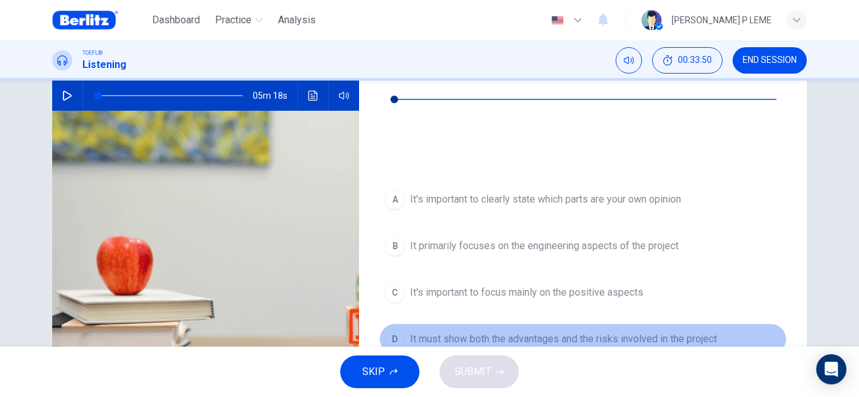
click at [389, 329] on div "D" at bounding box center [395, 339] width 20 height 20
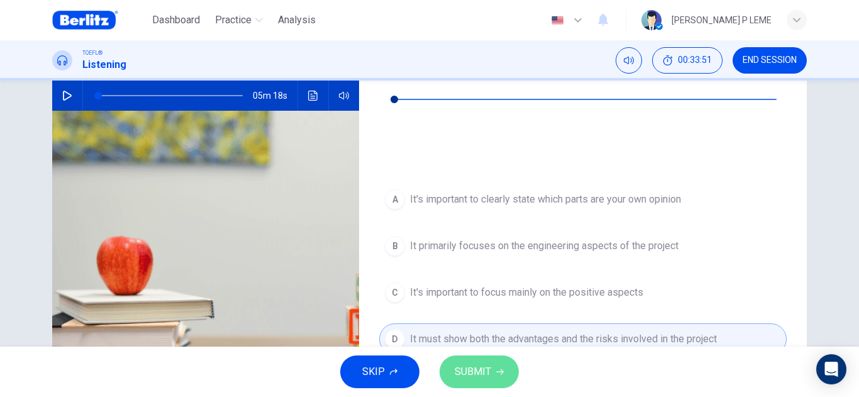
click at [478, 367] on span "SUBMIT" at bounding box center [473, 372] width 36 height 18
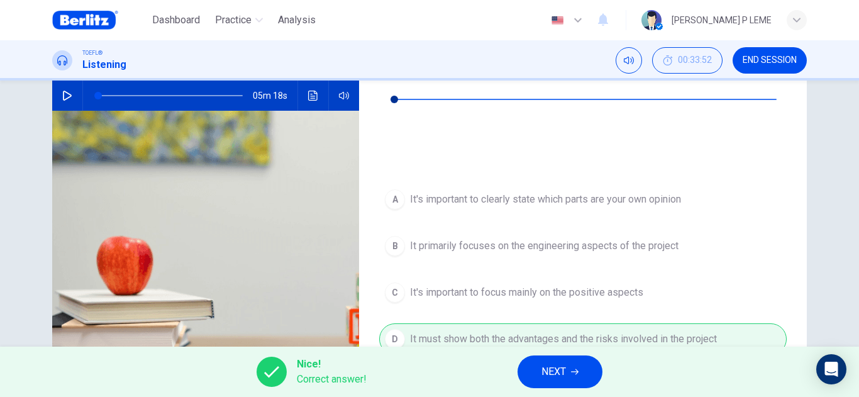
click at [555, 376] on span "NEXT" at bounding box center [553, 372] width 25 height 18
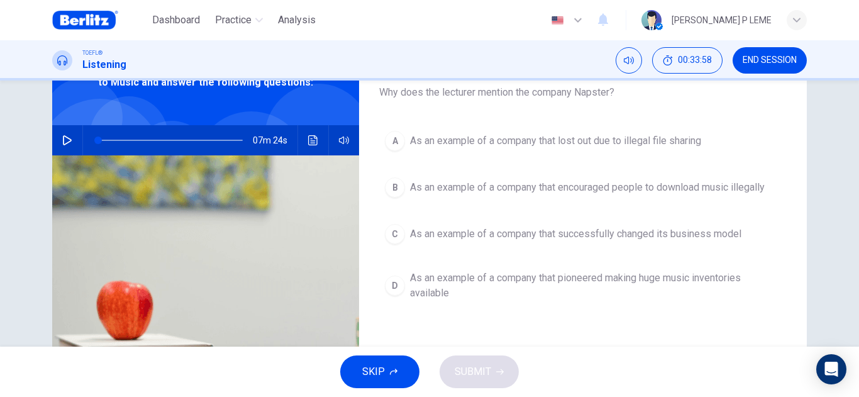
scroll to position [0, 0]
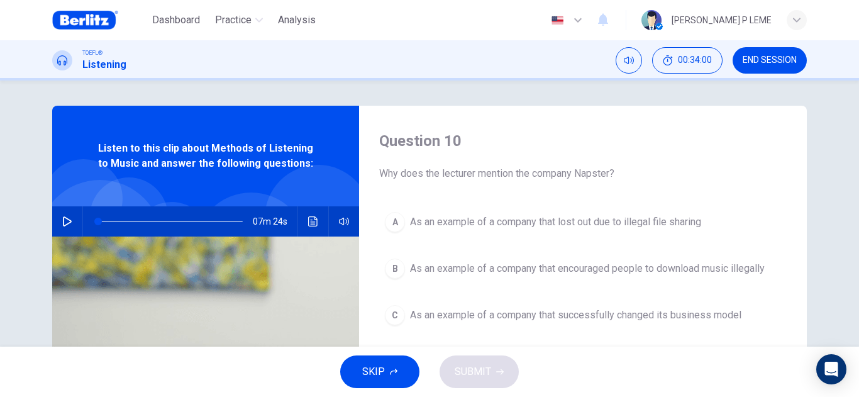
click at [62, 218] on icon "button" at bounding box center [67, 221] width 10 height 10
click at [310, 226] on icon "Click to see the audio transcription" at bounding box center [312, 221] width 9 height 10
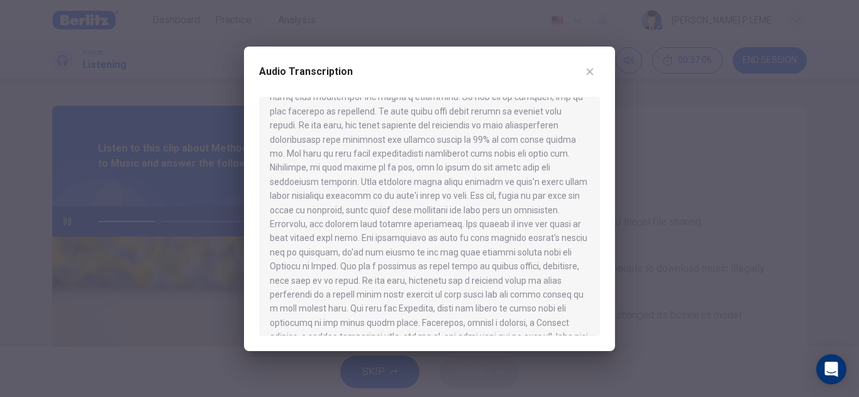
scroll to position [440, 0]
click at [590, 65] on button "button" at bounding box center [590, 72] width 20 height 20
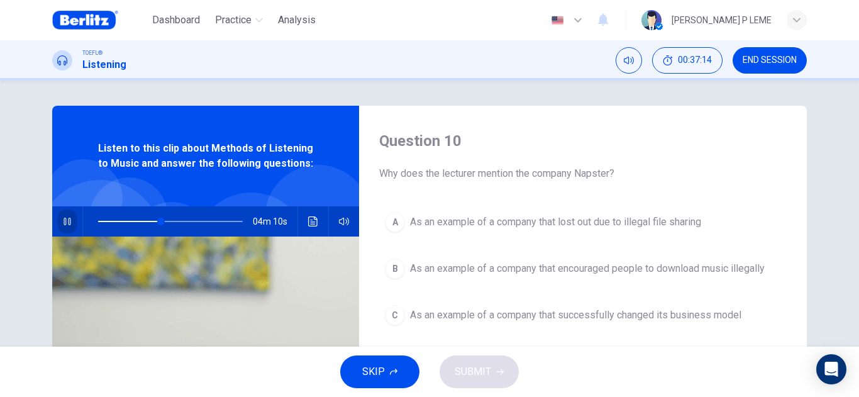
click at [64, 218] on icon "button" at bounding box center [67, 221] width 10 height 10
click at [58, 216] on button "button" at bounding box center [67, 221] width 20 height 30
click at [308, 219] on icon "Click to see the audio transcription" at bounding box center [313, 221] width 10 height 10
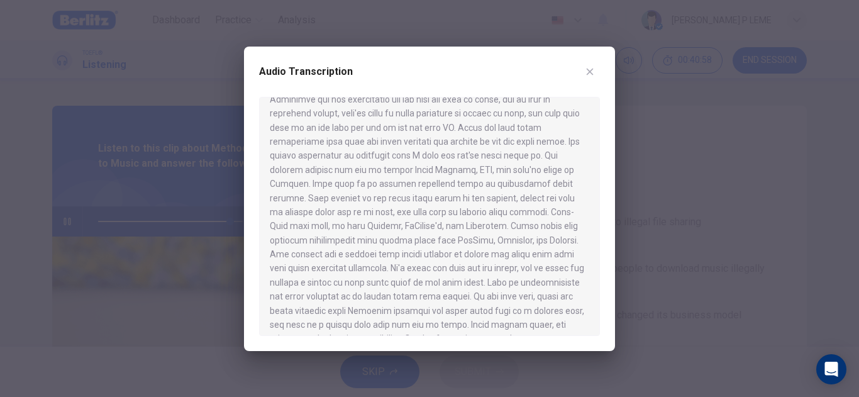
scroll to position [909, 0]
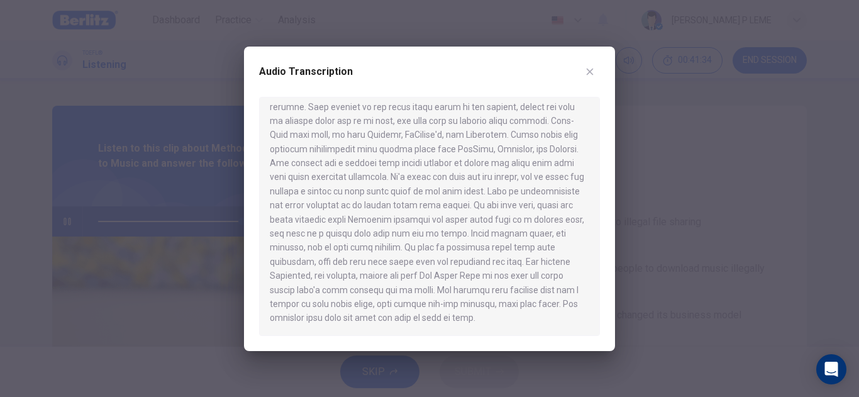
click at [584, 72] on button "button" at bounding box center [590, 72] width 20 height 20
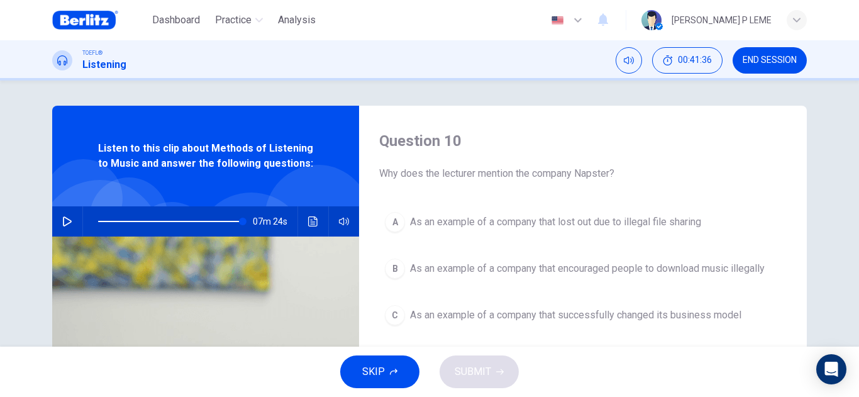
type input "*"
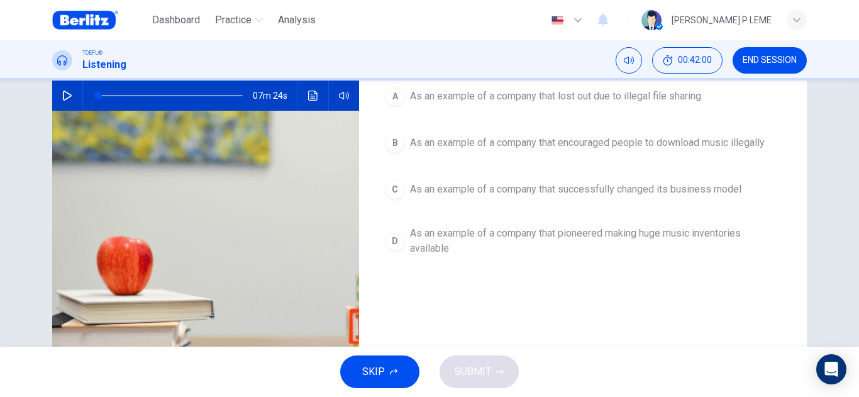
scroll to position [0, 0]
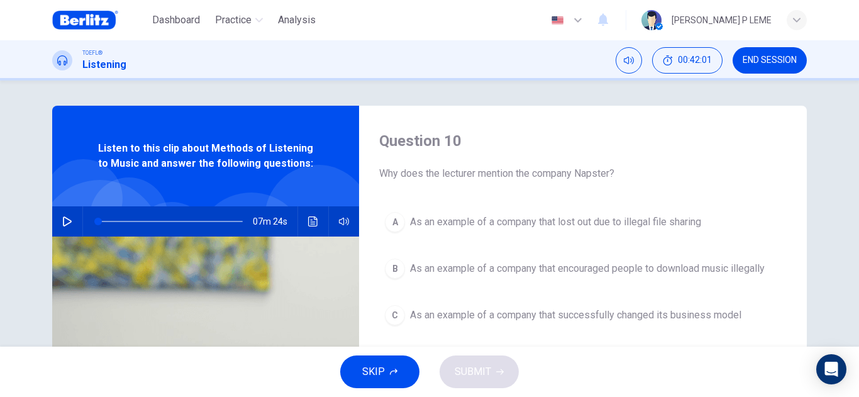
click at [308, 216] on icon "Click to see the audio transcription" at bounding box center [313, 221] width 10 height 10
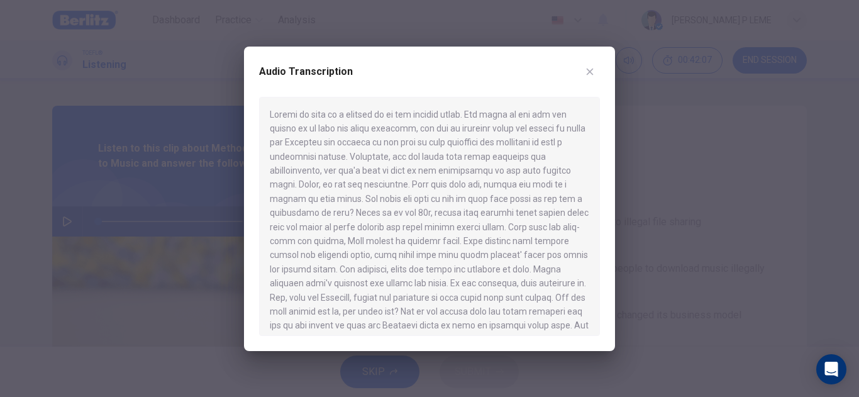
click at [586, 71] on icon "button" at bounding box center [590, 72] width 10 height 10
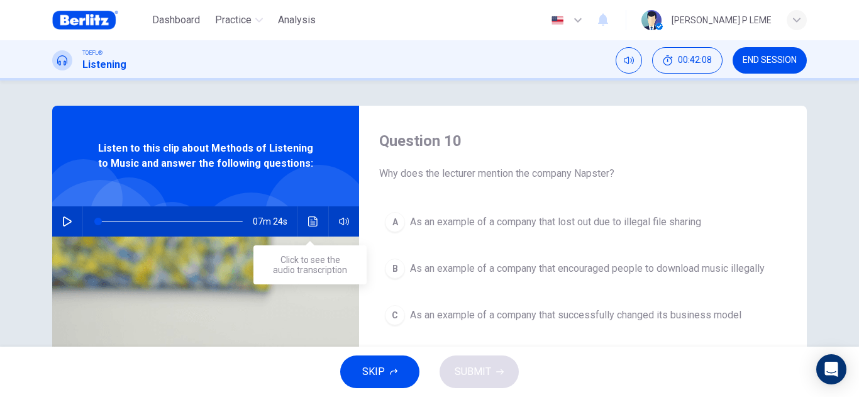
click at [303, 216] on button "Click to see the audio transcription" at bounding box center [313, 221] width 20 height 30
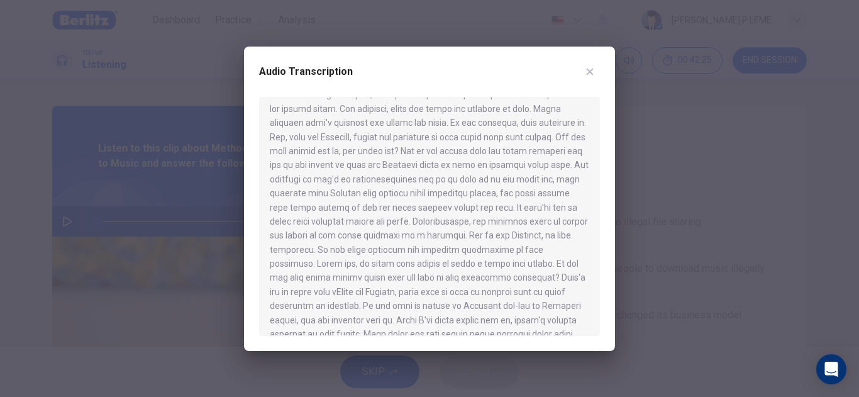
scroll to position [189, 0]
click at [582, 67] on button "button" at bounding box center [590, 72] width 20 height 20
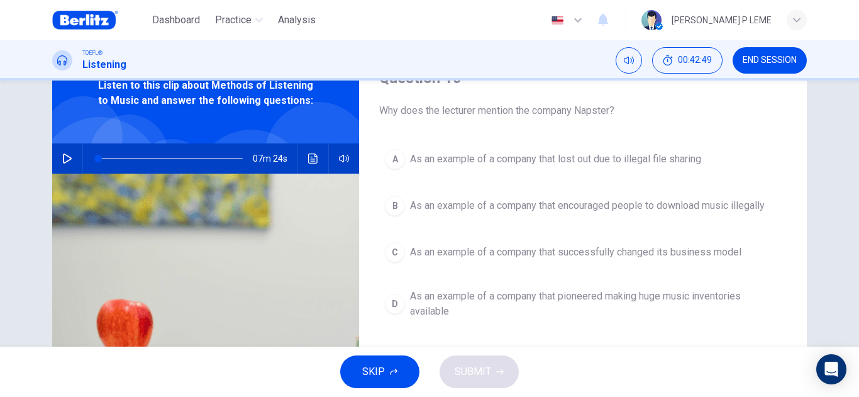
scroll to position [126, 0]
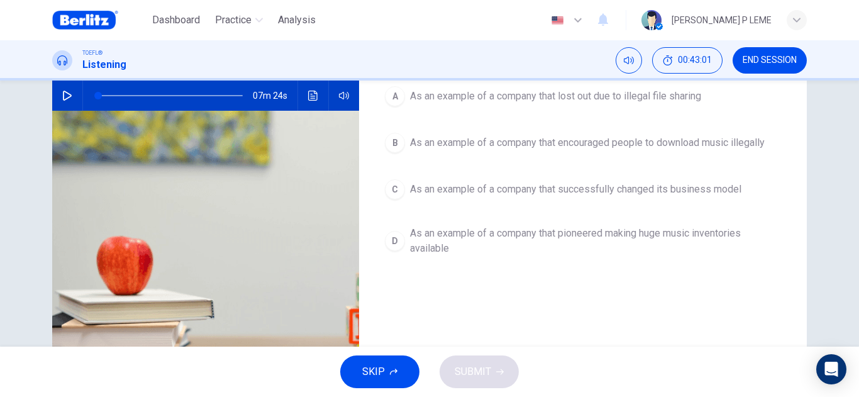
click at [390, 187] on div "C" at bounding box center [395, 189] width 20 height 20
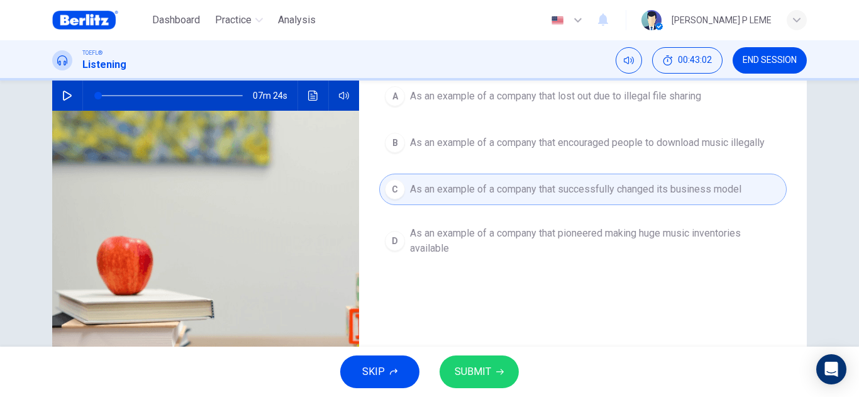
click at [492, 380] on button "SUBMIT" at bounding box center [479, 371] width 79 height 33
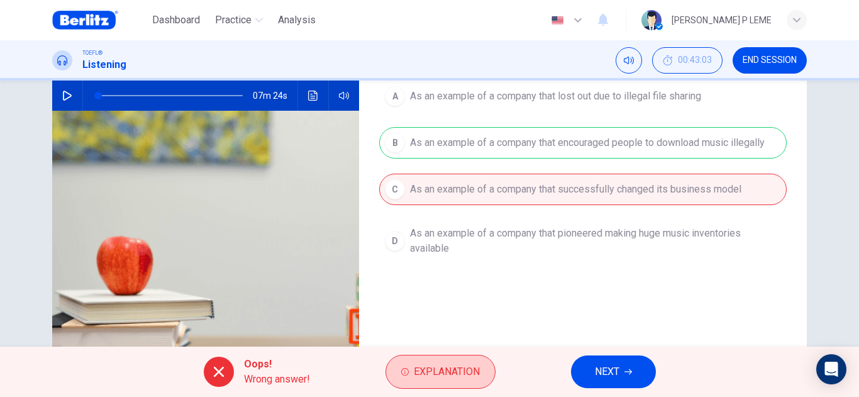
click at [485, 366] on button "Explanation" at bounding box center [441, 372] width 110 height 34
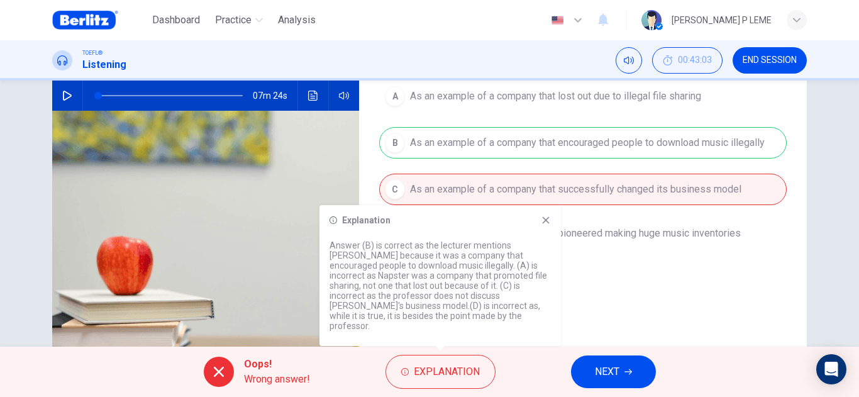
click at [544, 223] on div "Explanation Answer (B) is correct as the lecturer mentions [PERSON_NAME] becaus…" at bounding box center [439, 275] width 241 height 141
click at [771, 57] on span "END SESSION" at bounding box center [770, 60] width 54 height 10
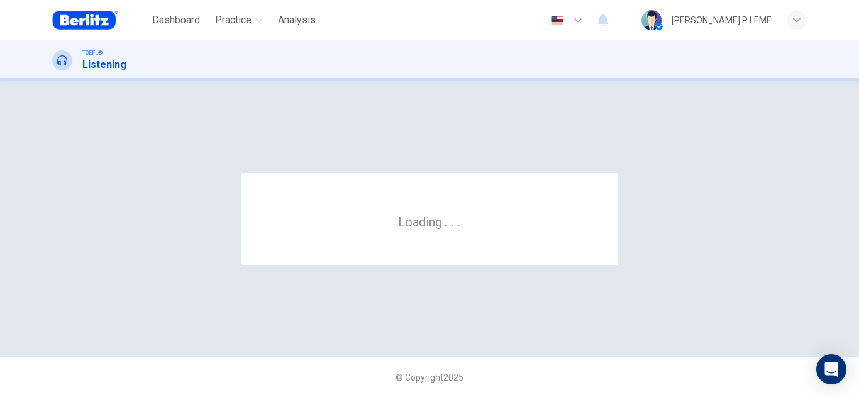
scroll to position [0, 0]
